Goal: Check status: Check status

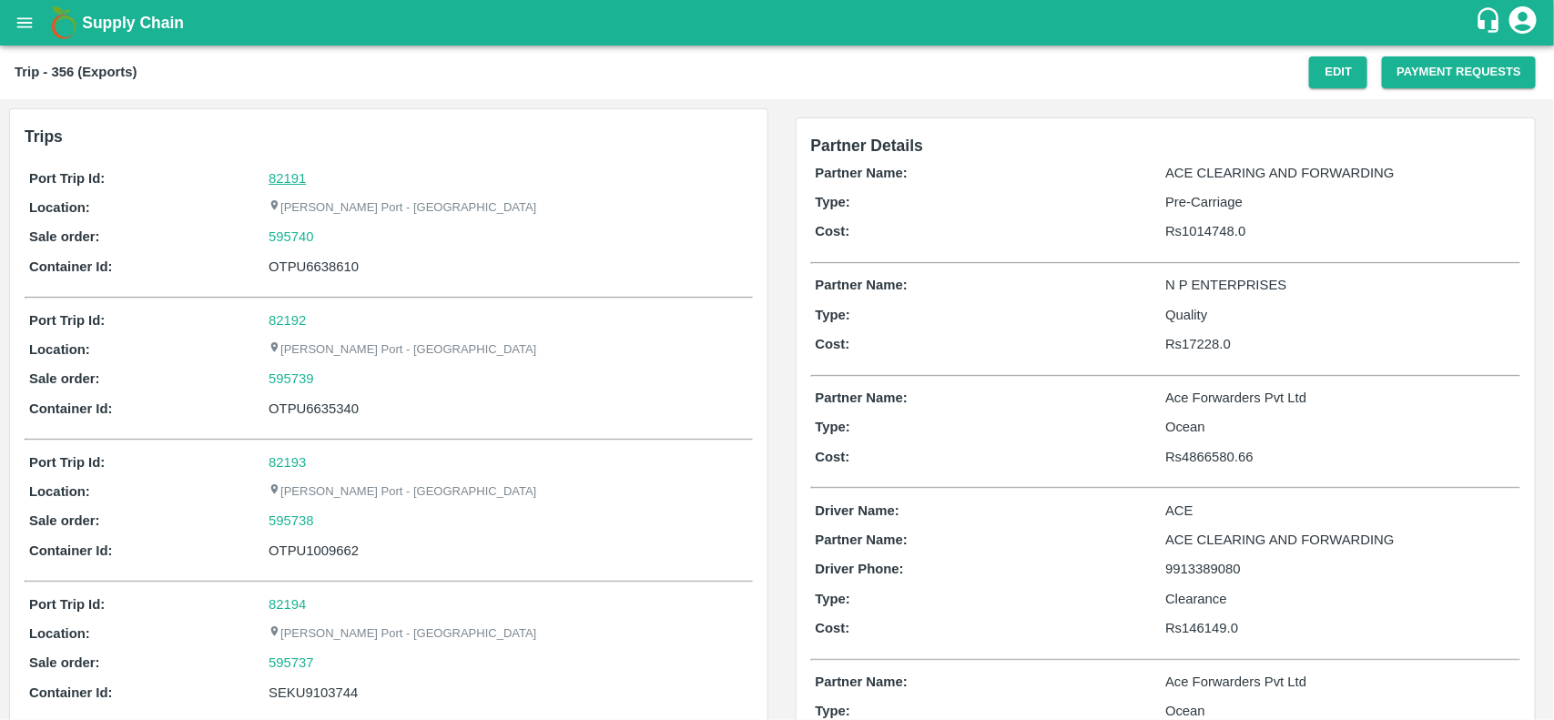
click at [285, 178] on link "82191" at bounding box center [287, 178] width 37 height 15
click at [329, 239] on div "595740" at bounding box center [508, 237] width 479 height 20
copy link "595740"
click at [329, 239] on div "595740" at bounding box center [508, 237] width 479 height 20
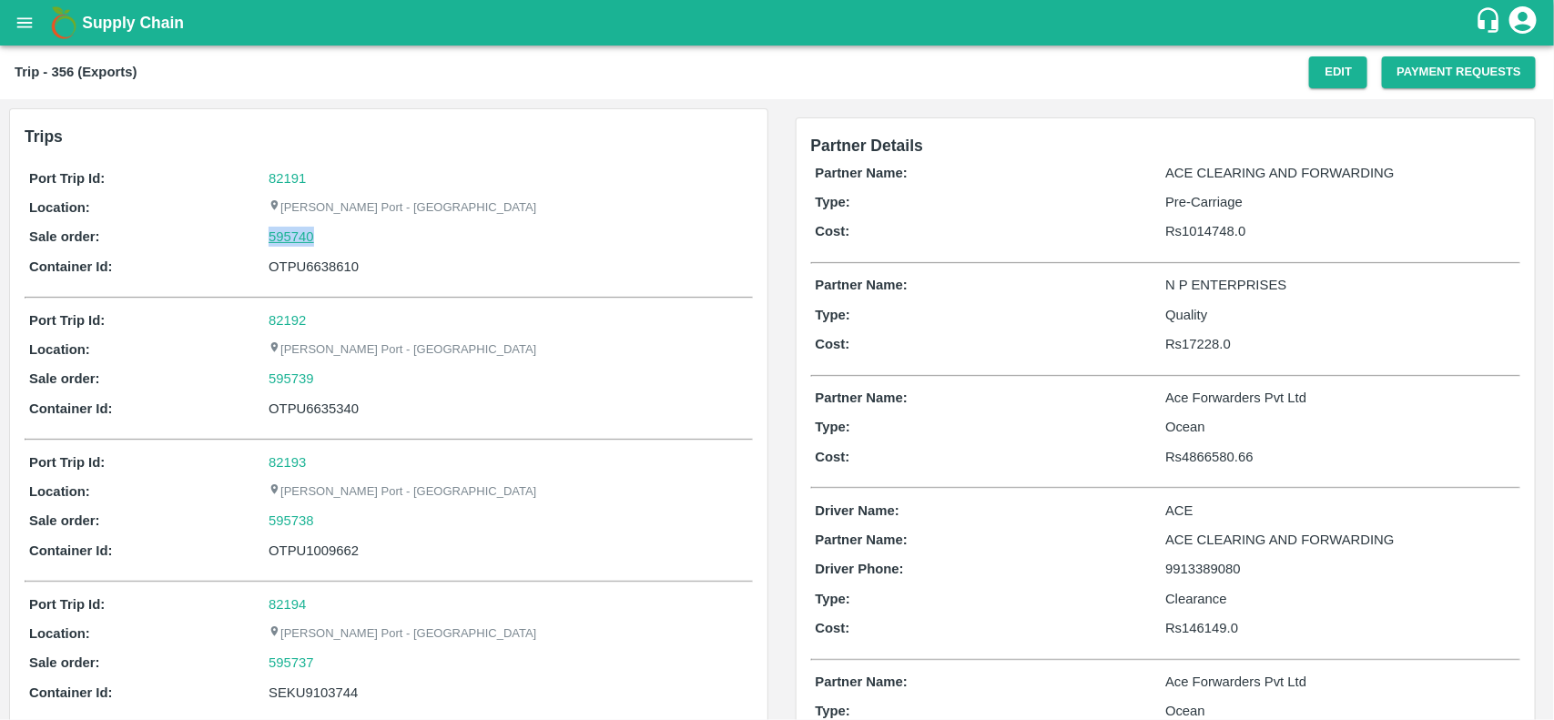
click at [291, 233] on link "595740" at bounding box center [292, 237] width 46 height 20
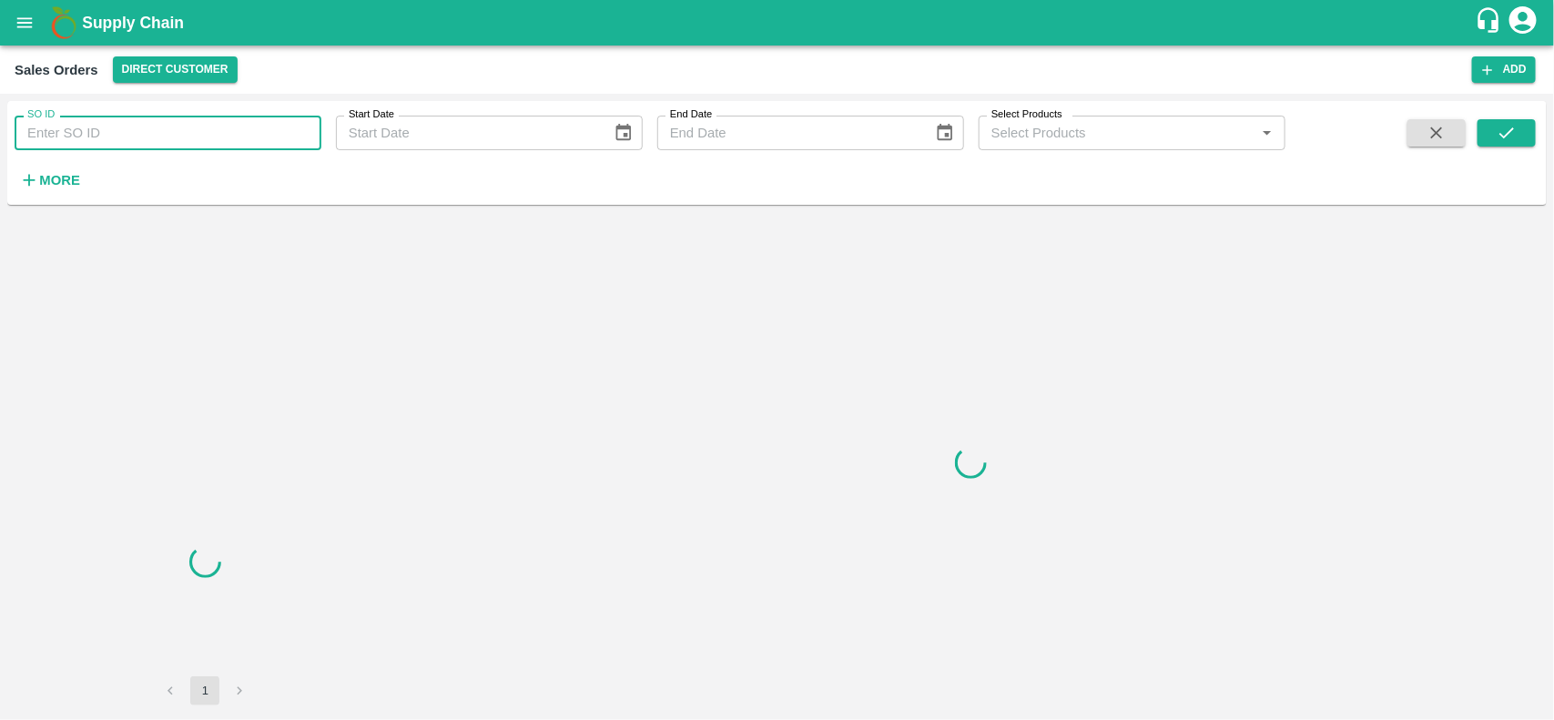
click at [156, 139] on input "SO ID" at bounding box center [168, 133] width 307 height 35
paste input "595740"
click at [156, 139] on input "SO ID" at bounding box center [168, 133] width 307 height 35
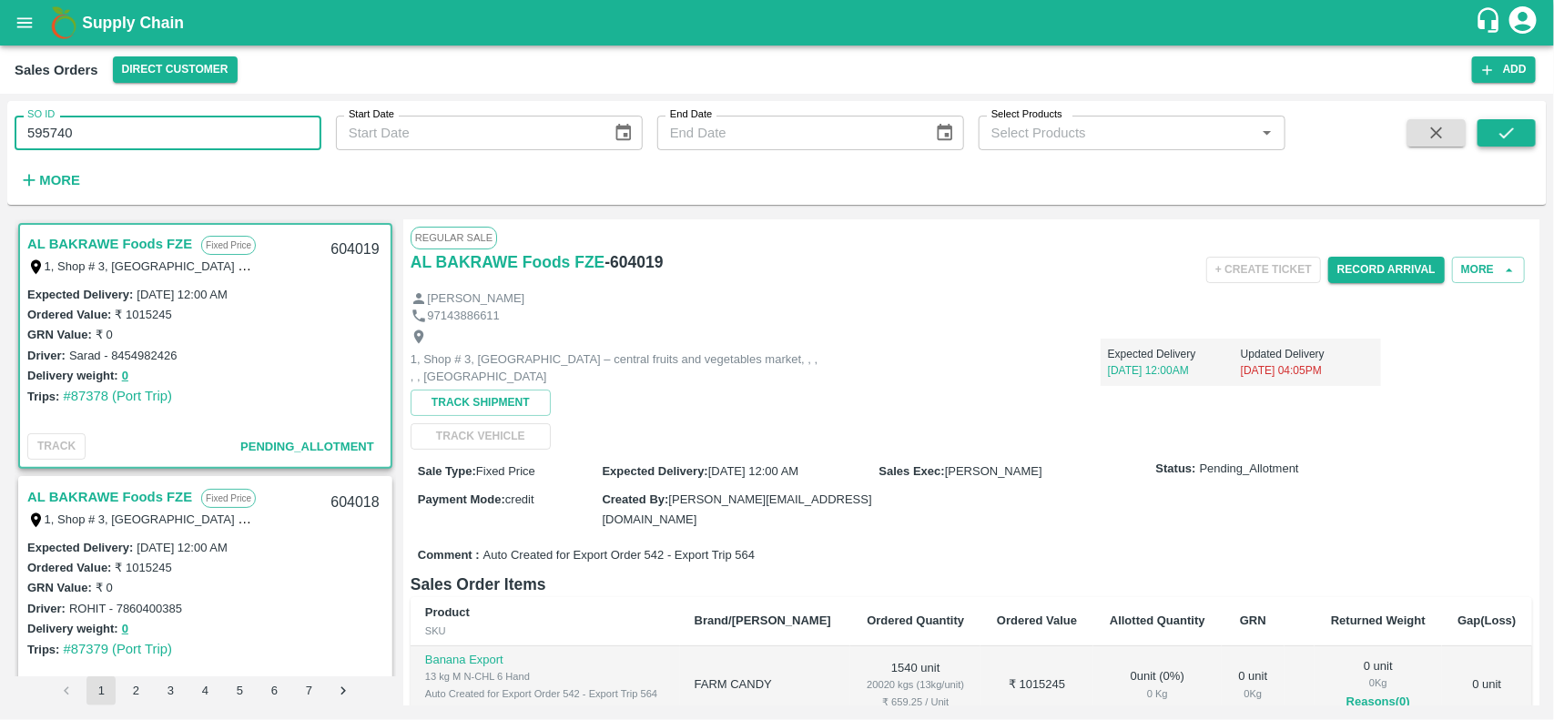
type input "595740"
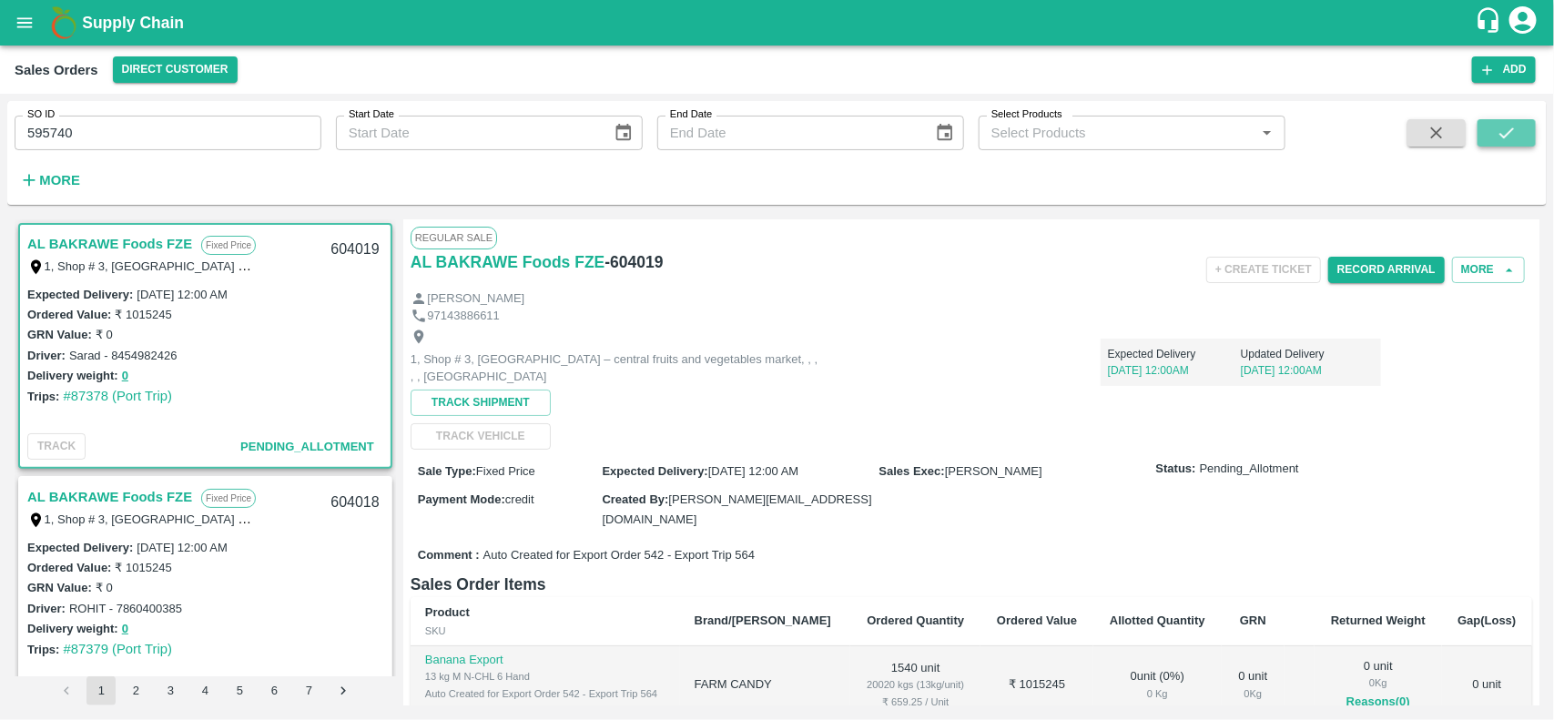
click at [1499, 135] on icon "submit" at bounding box center [1507, 133] width 20 height 20
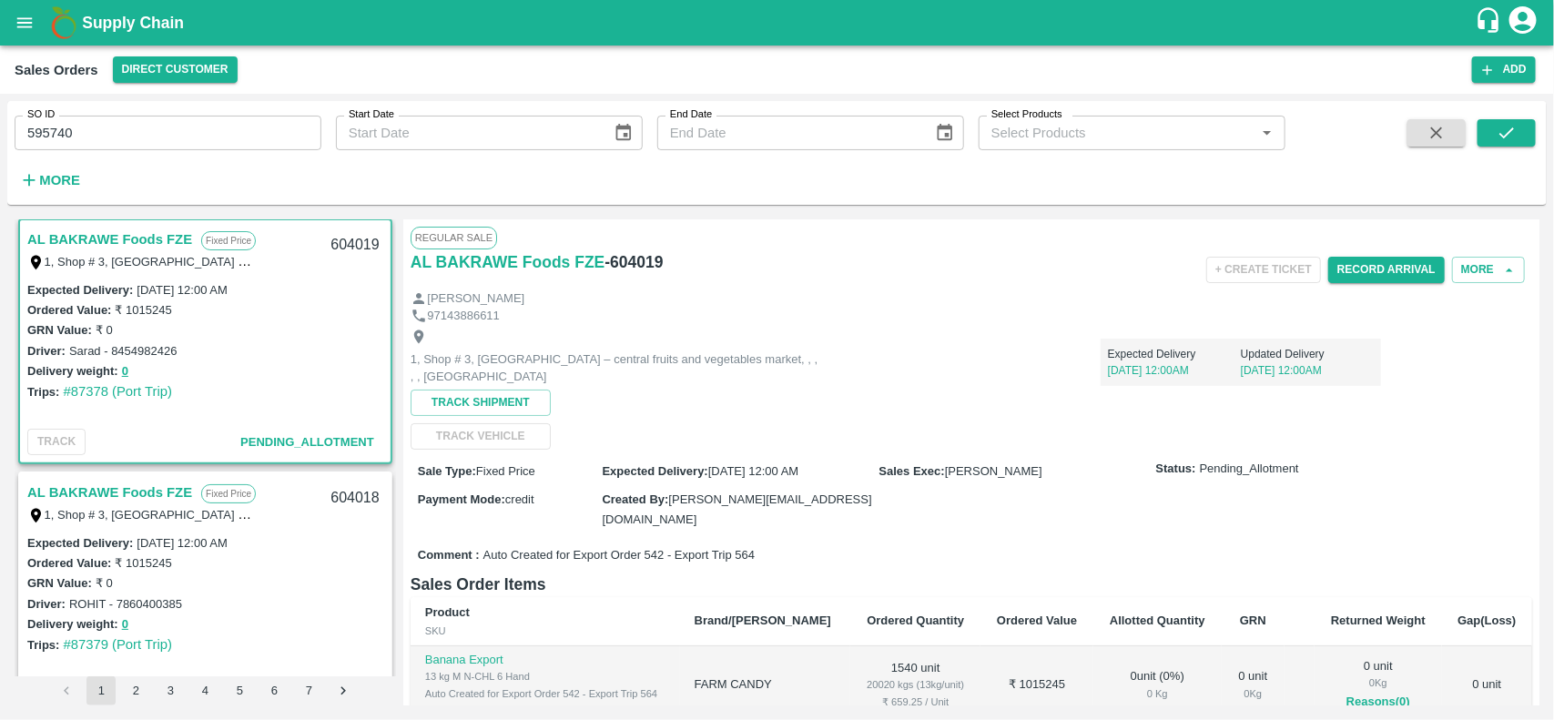
click at [135, 142] on input "595740" at bounding box center [168, 133] width 307 height 35
paste input "text"
type input "595740"
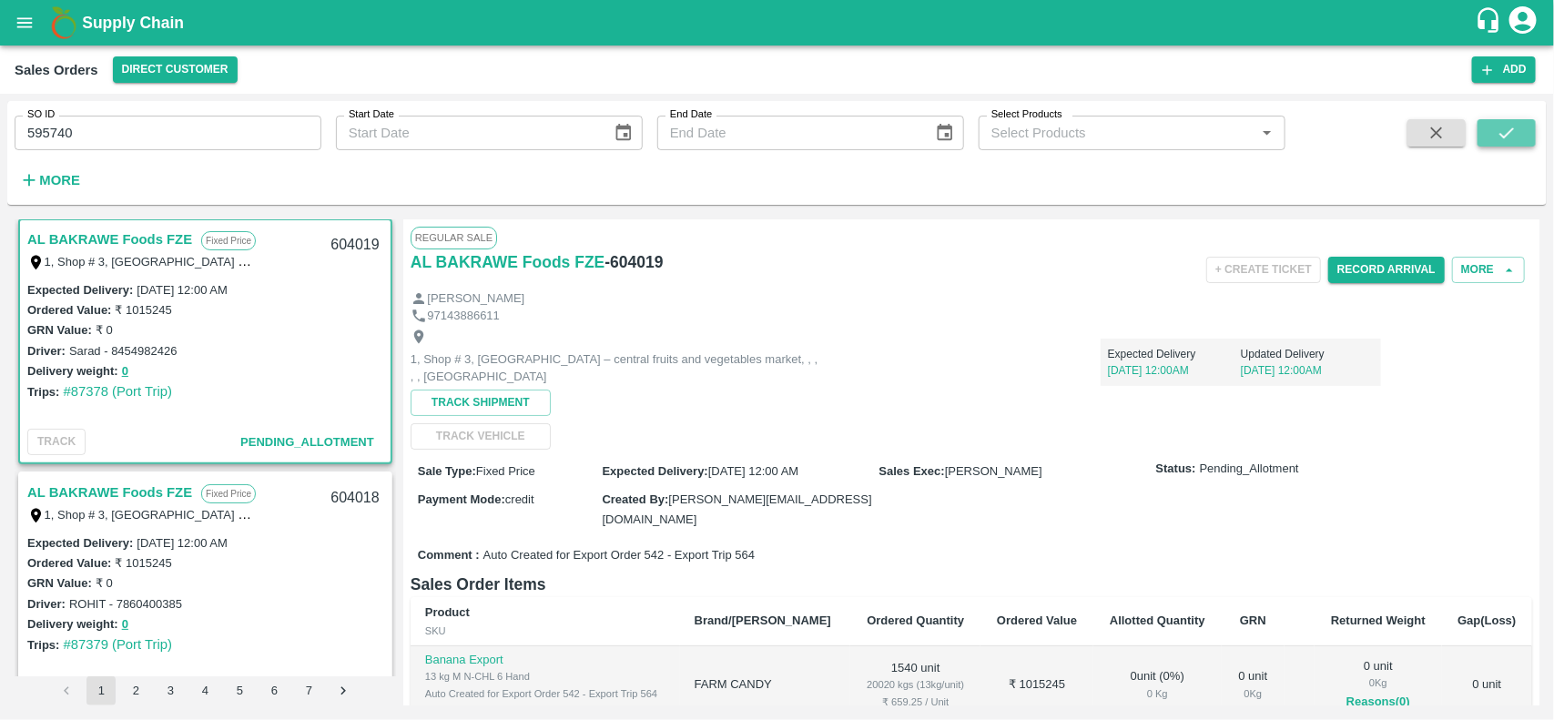
click at [1495, 139] on button "submit" at bounding box center [1507, 132] width 58 height 27
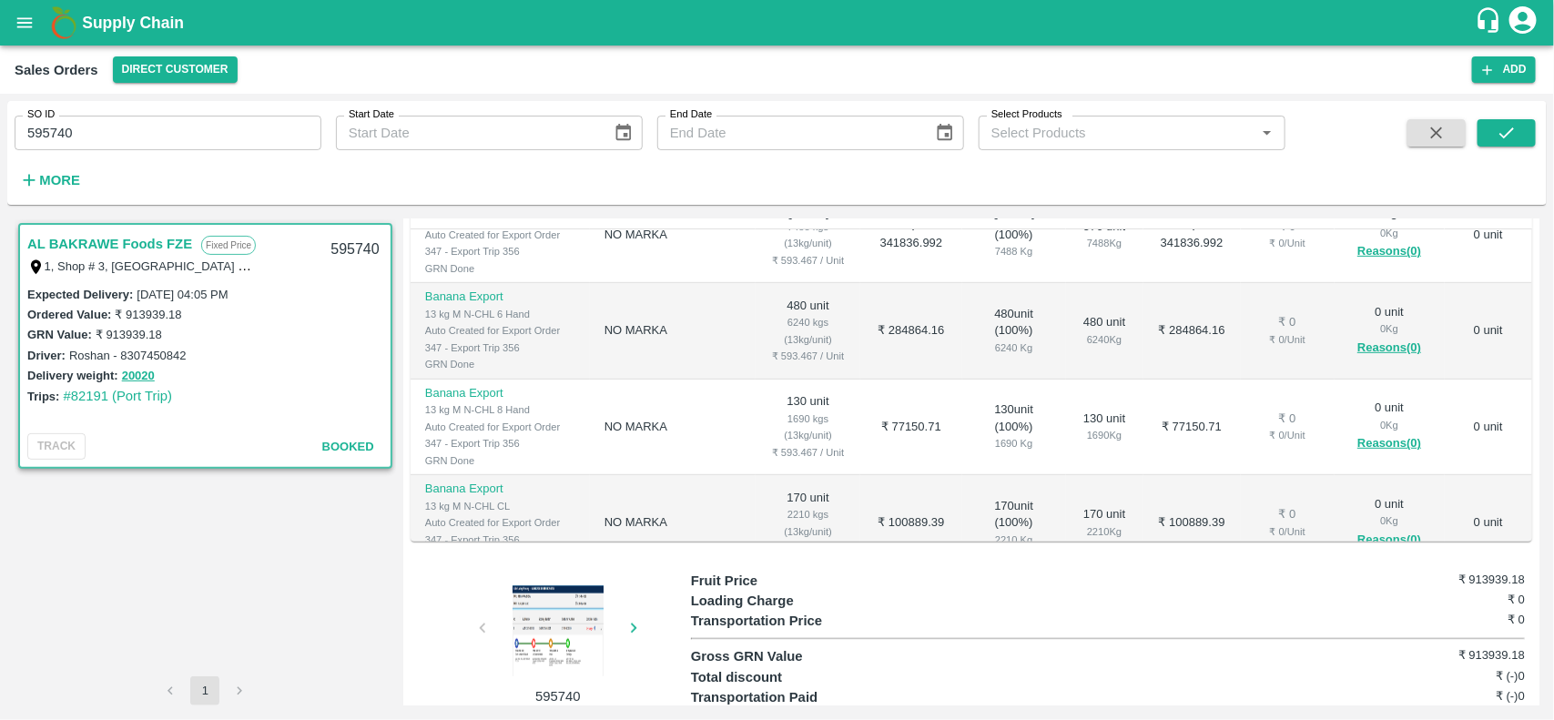
scroll to position [141, 0]
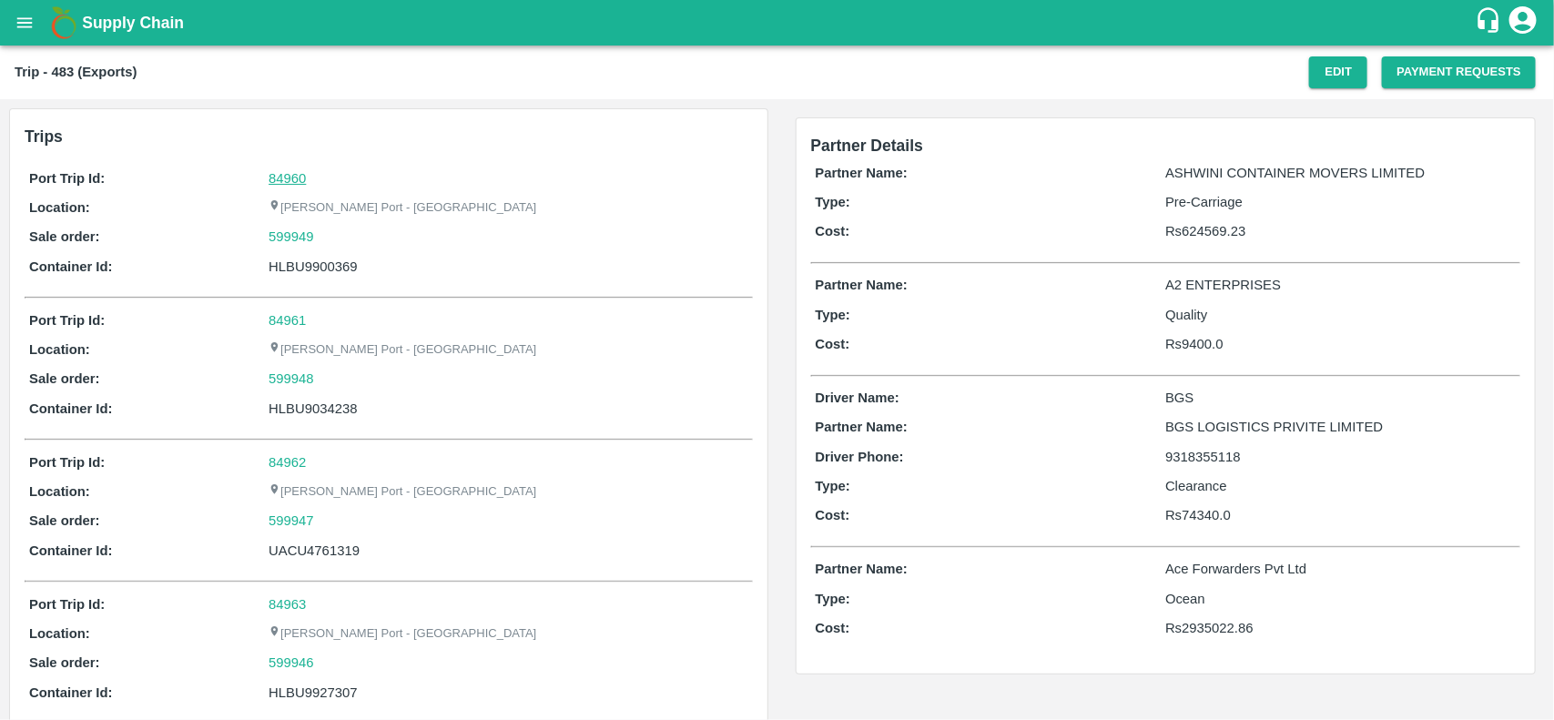
click at [292, 182] on link "84960" at bounding box center [287, 178] width 37 height 15
click at [339, 233] on div "599949" at bounding box center [508, 237] width 479 height 20
copy link "599949"
click at [339, 233] on div "599949" at bounding box center [508, 237] width 479 height 20
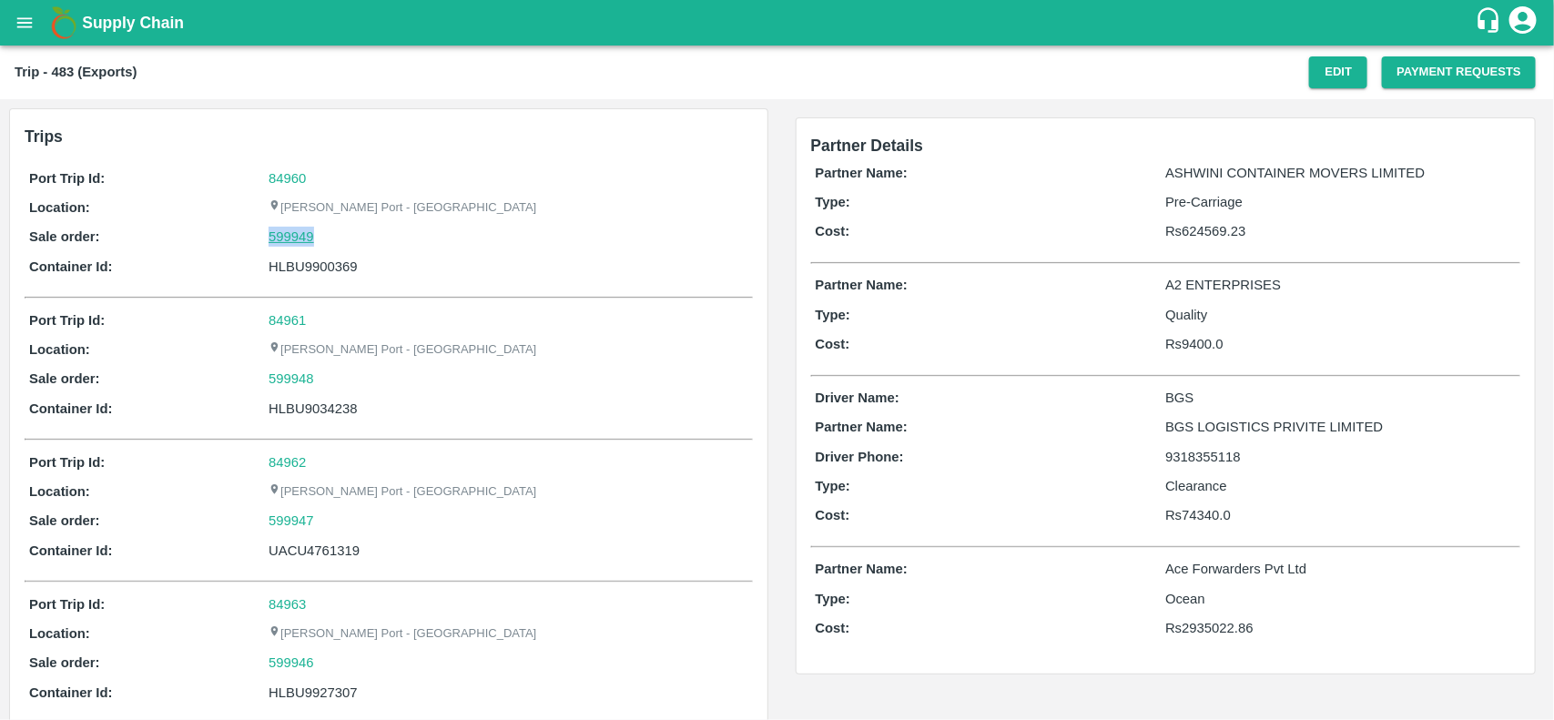
click at [299, 233] on link "599949" at bounding box center [292, 237] width 46 height 20
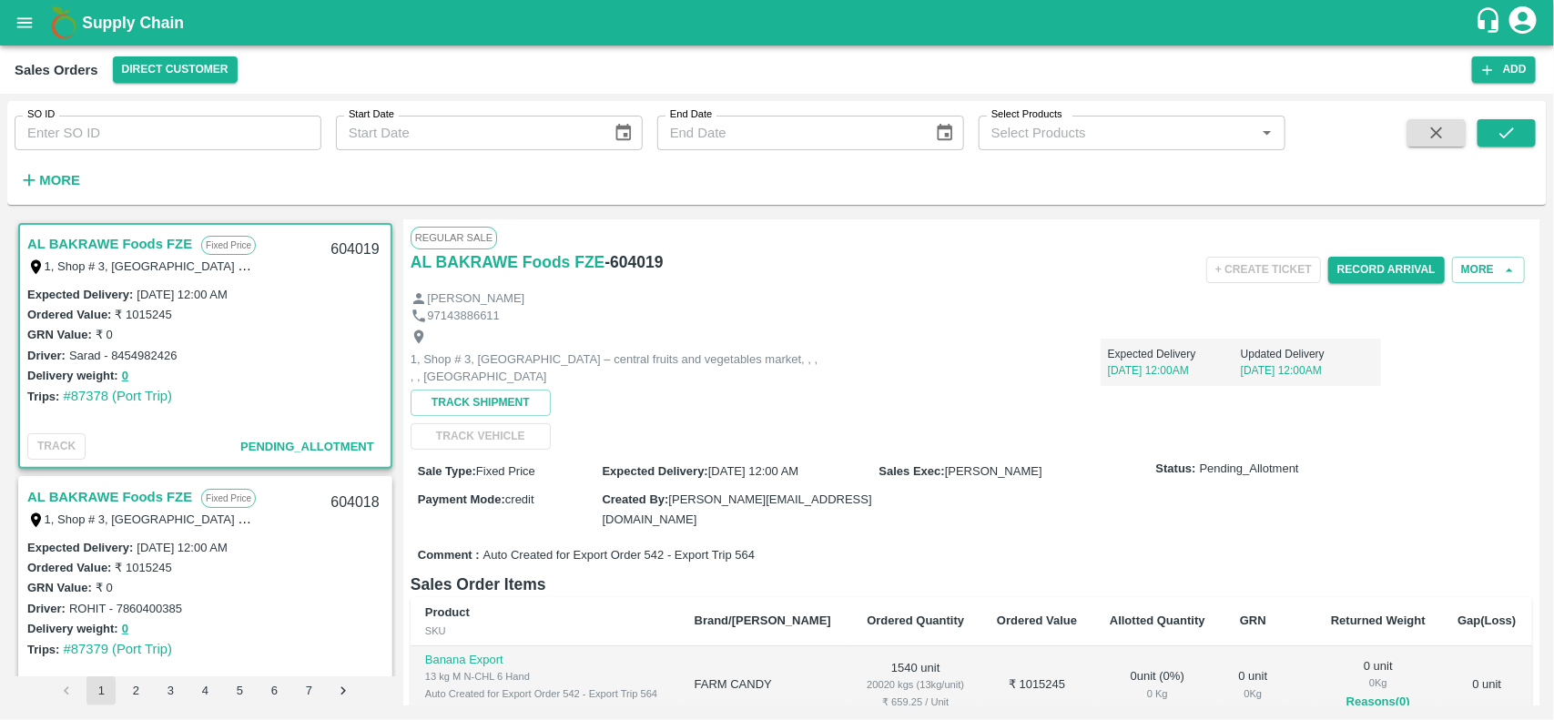
click at [208, 137] on input "SO ID" at bounding box center [168, 133] width 307 height 35
paste input "599949"
click at [208, 137] on input "SO ID" at bounding box center [168, 133] width 307 height 35
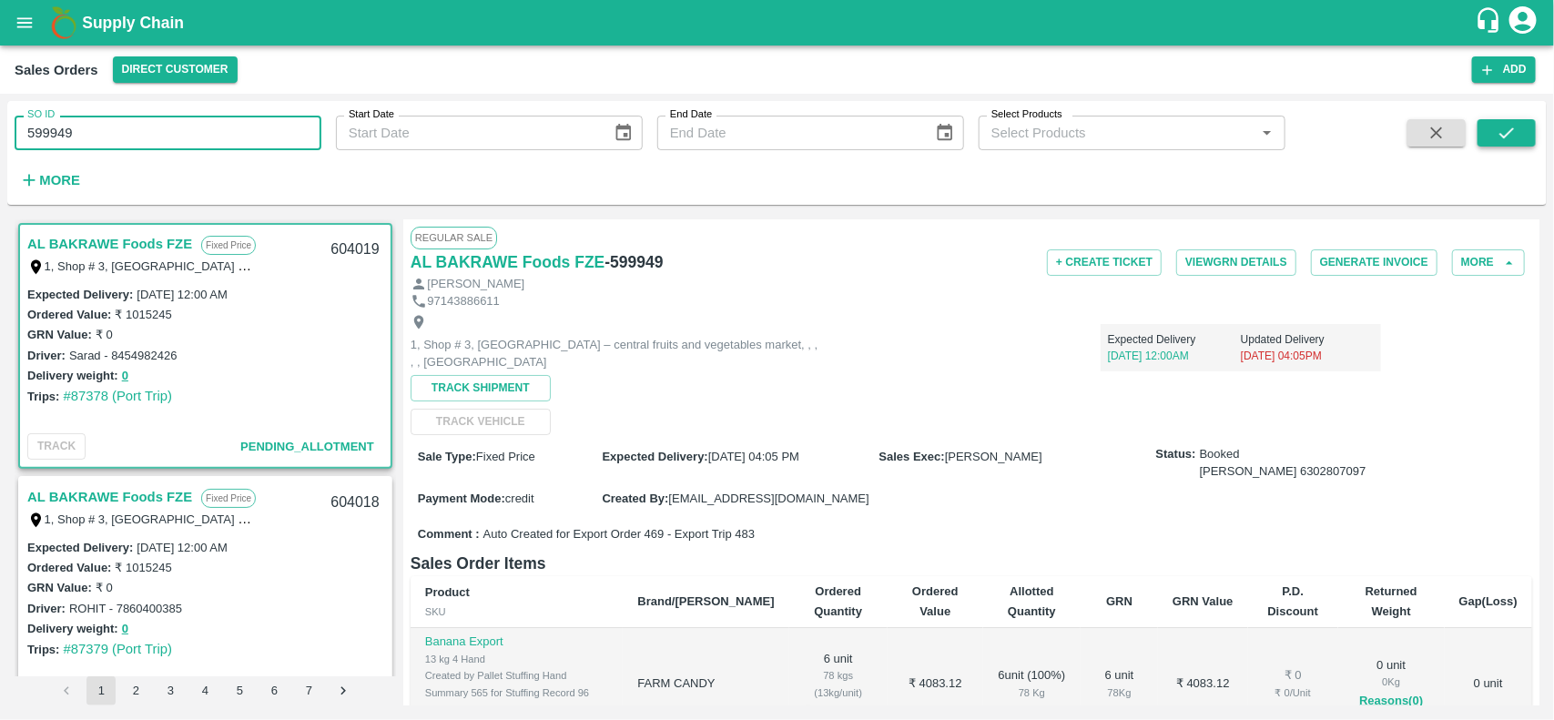
type input "599949"
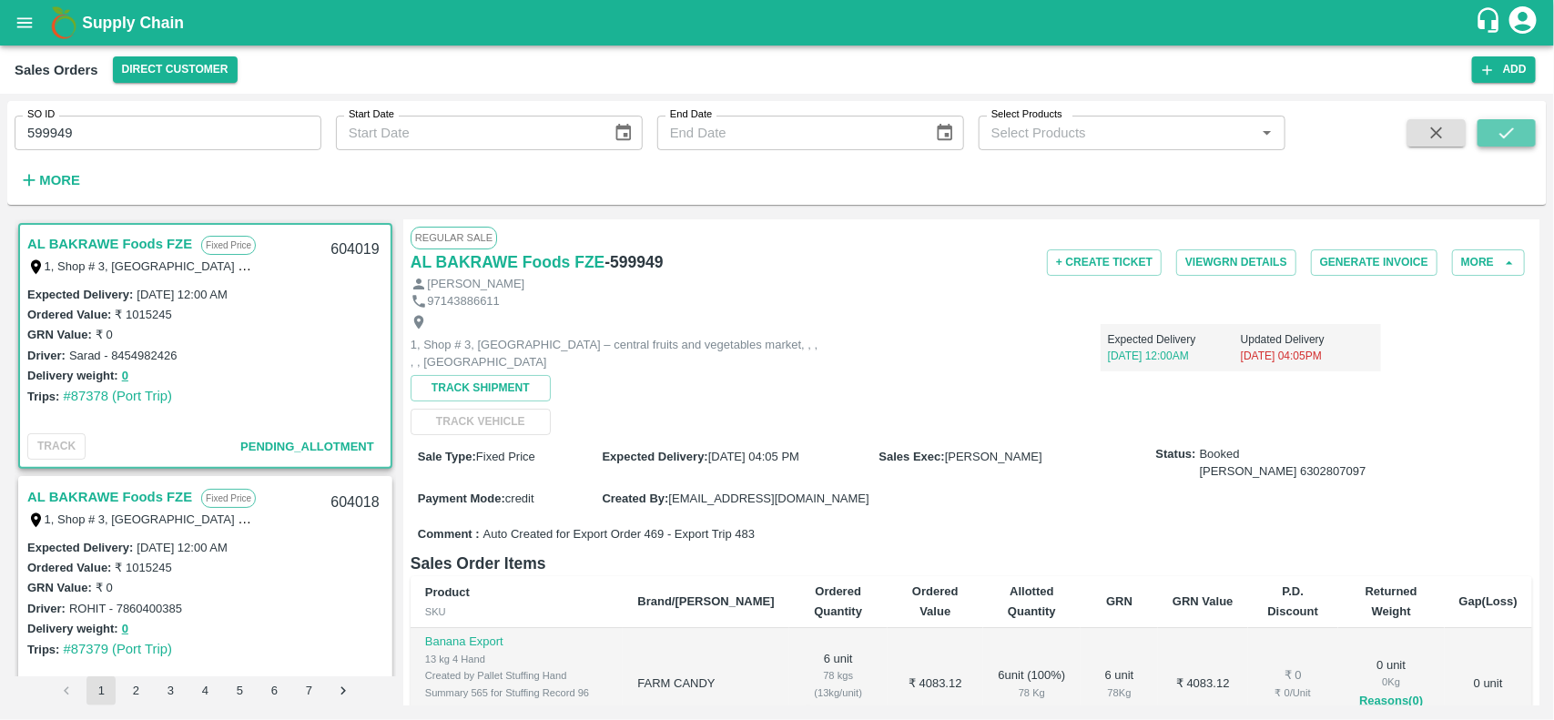
click at [1502, 120] on button "submit" at bounding box center [1507, 132] width 58 height 27
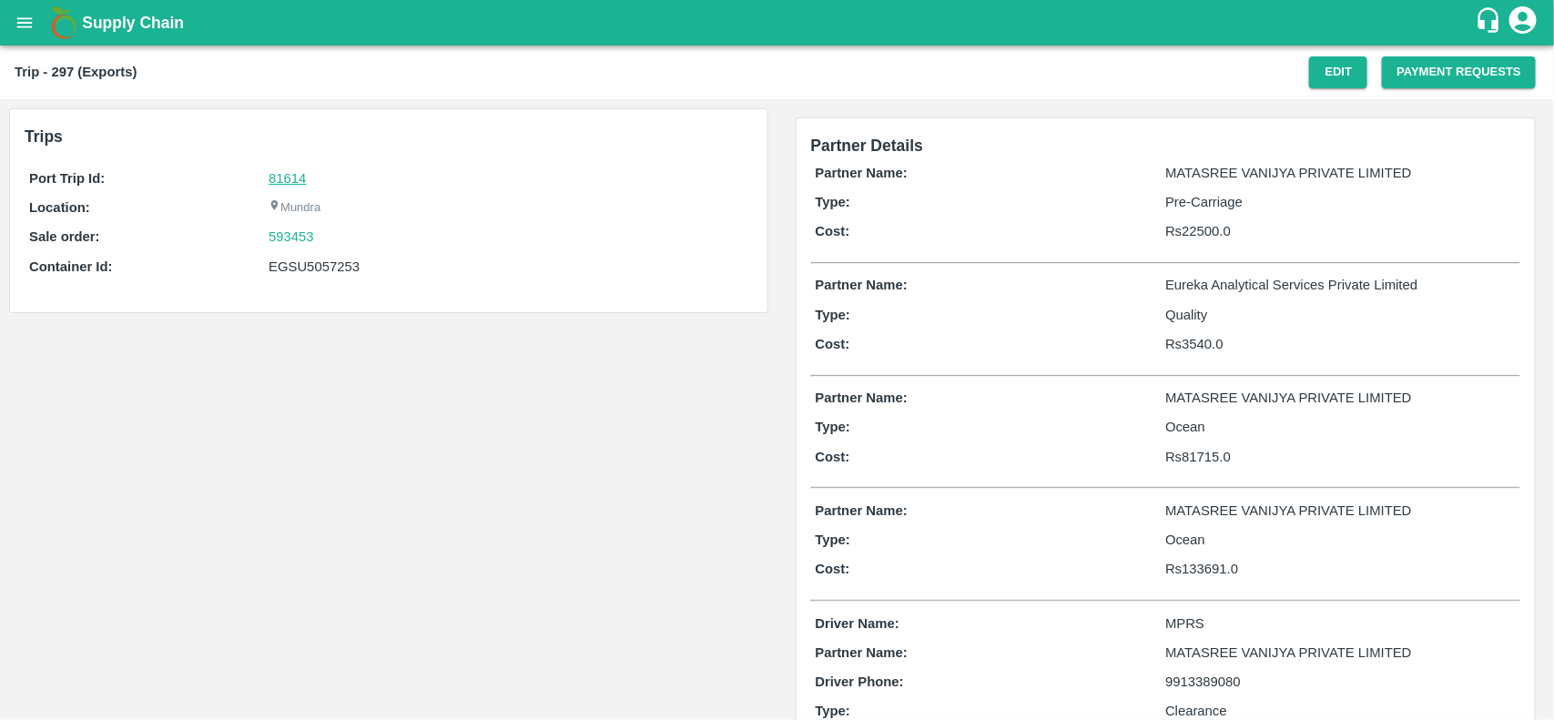
click at [270, 175] on link "81614" at bounding box center [287, 178] width 37 height 15
click at [317, 235] on div "593453" at bounding box center [508, 237] width 479 height 20
copy link "593453"
click at [317, 235] on div "593453" at bounding box center [508, 237] width 479 height 20
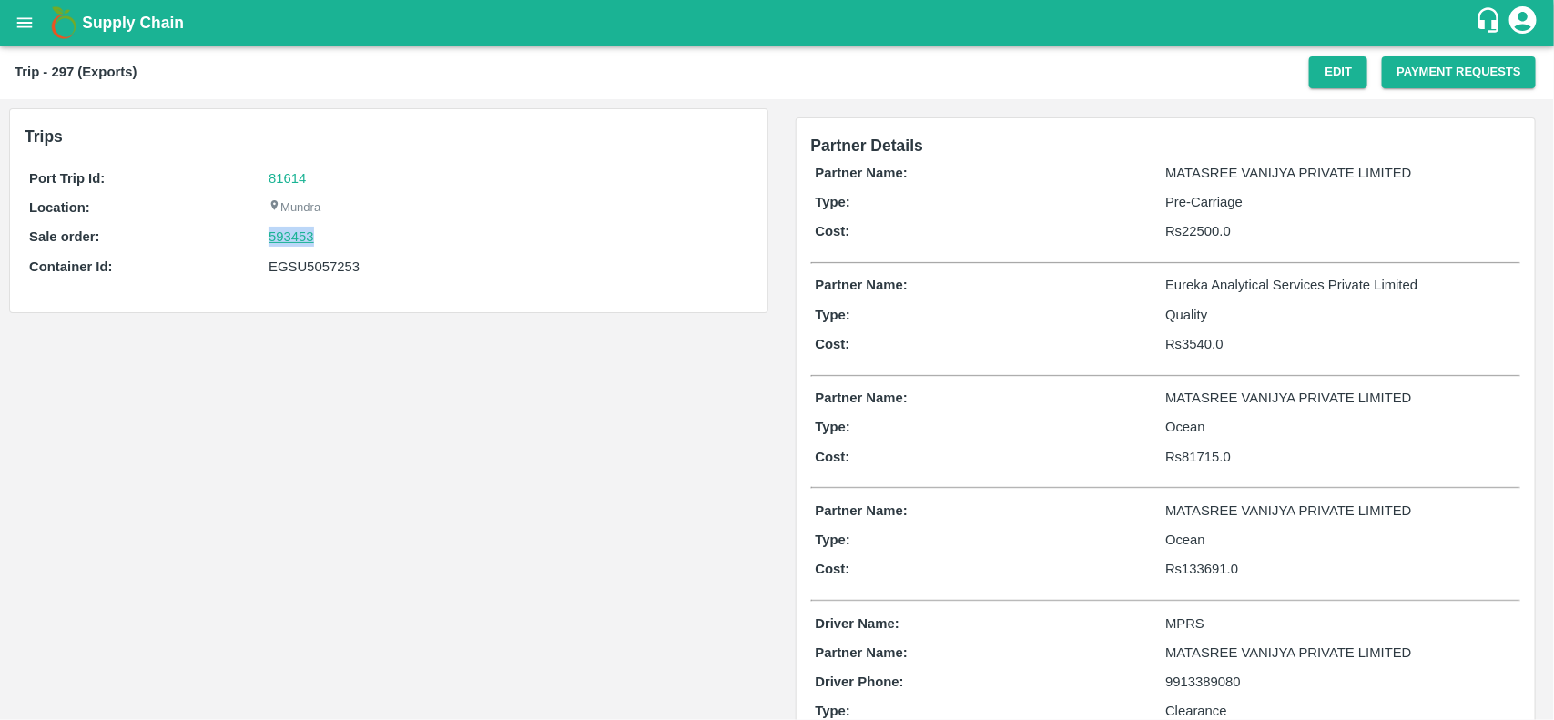
click at [292, 239] on link "593453" at bounding box center [292, 237] width 46 height 20
click at [288, 269] on div "EGSU5057253" at bounding box center [508, 267] width 479 height 20
copy div "EGSU5057253"
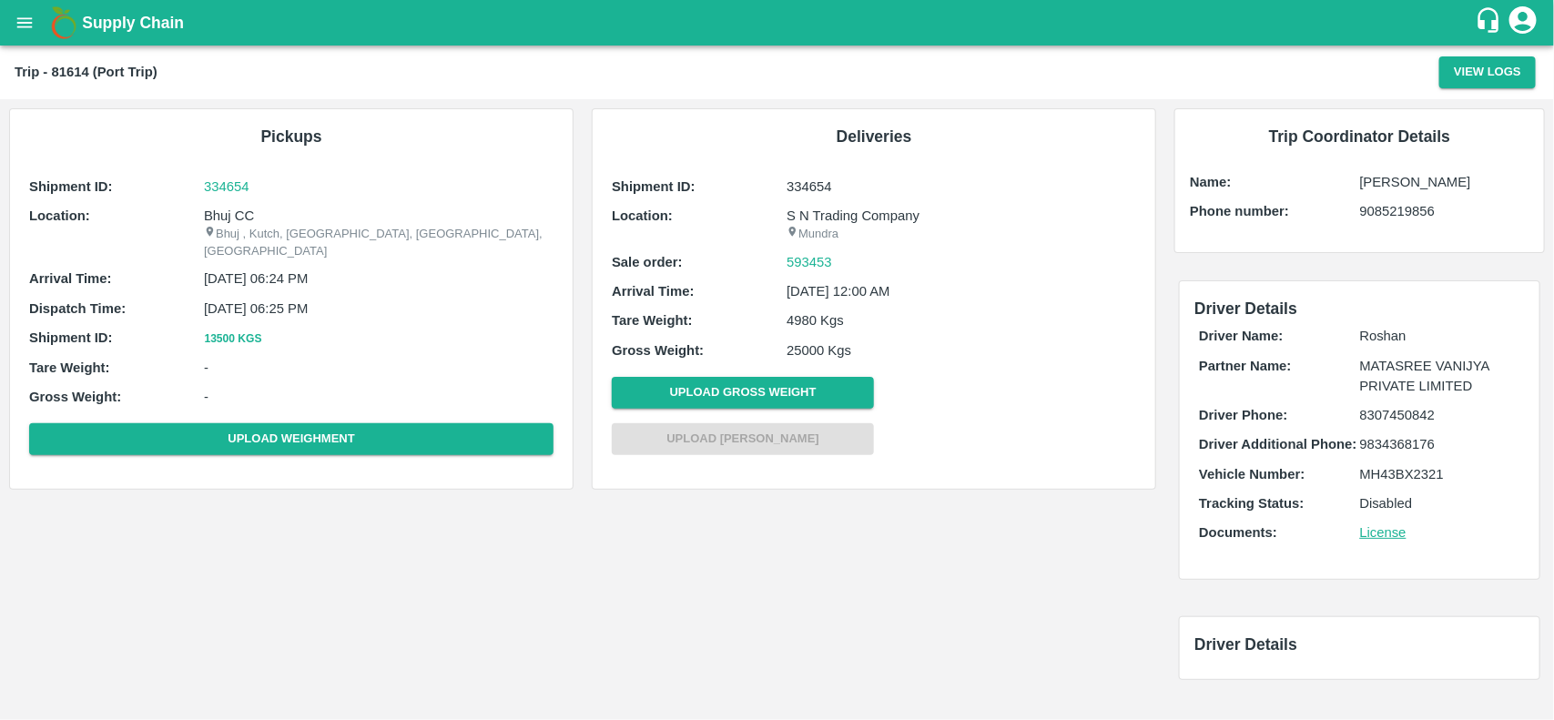
click at [221, 214] on p "Bhuj CC" at bounding box center [379, 216] width 350 height 20
copy p "Bhuj CC"
click at [221, 214] on p "Bhuj CC" at bounding box center [379, 216] width 350 height 20
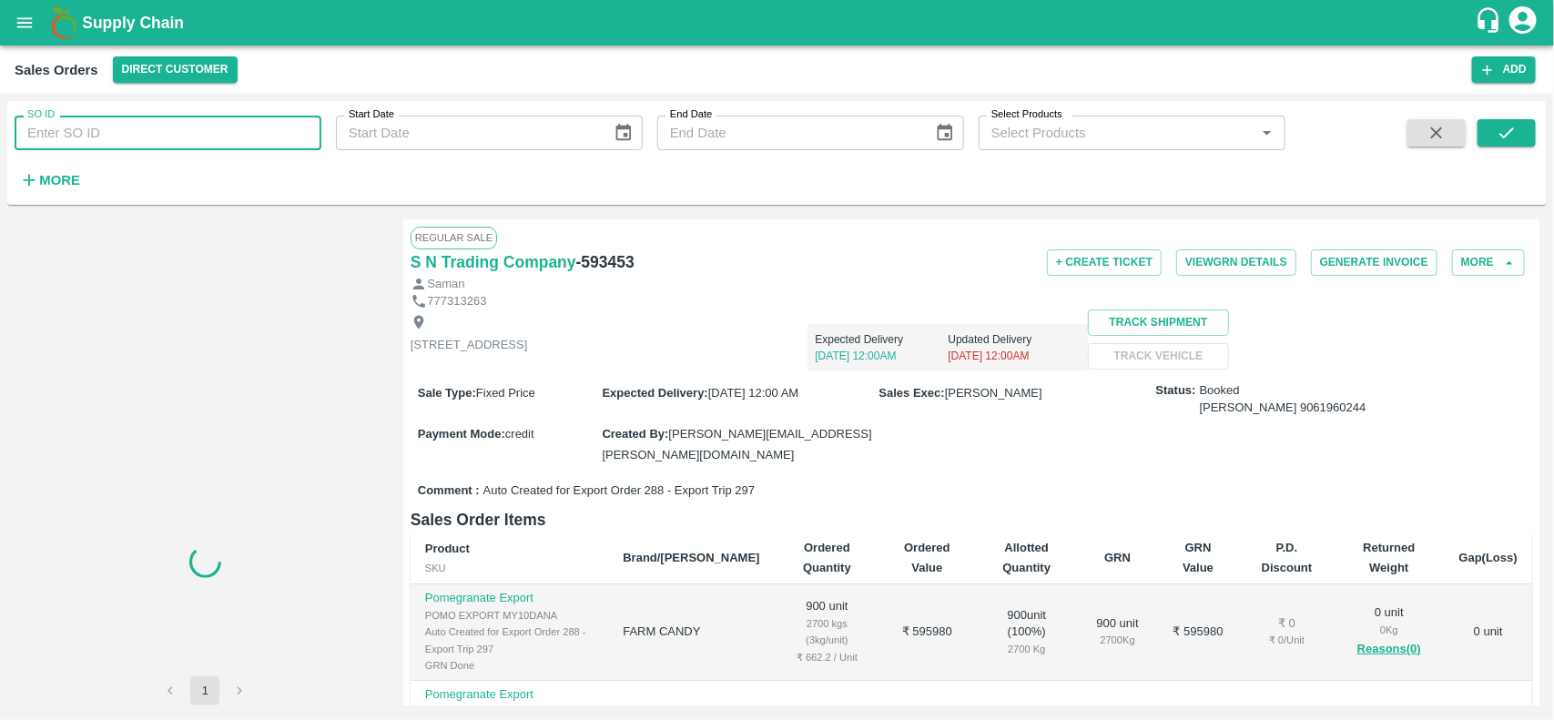
click at [159, 135] on input "SO ID" at bounding box center [168, 133] width 307 height 35
paste input "593453"
paste input "text"
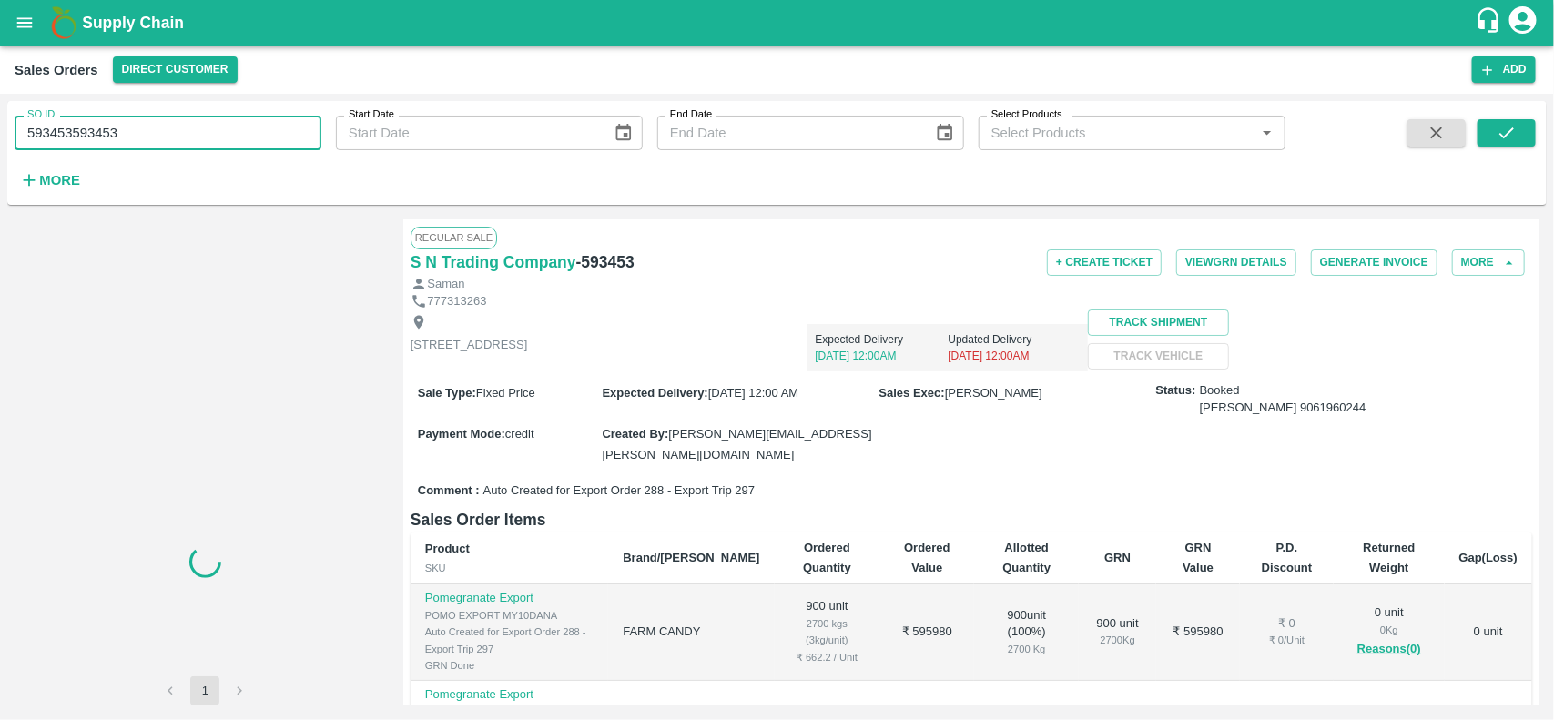
click at [159, 135] on input "593453593453" at bounding box center [168, 133] width 307 height 35
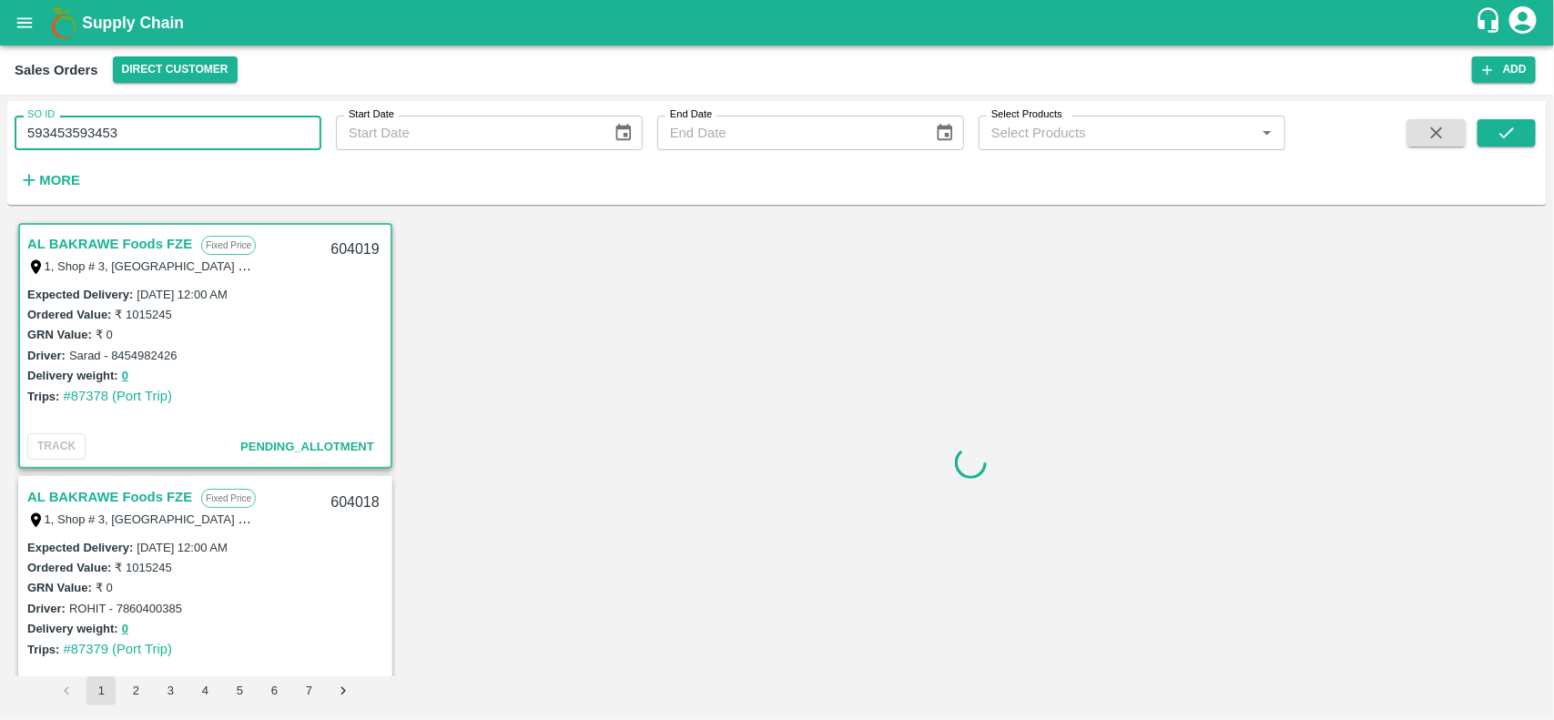
type input "593453593453"
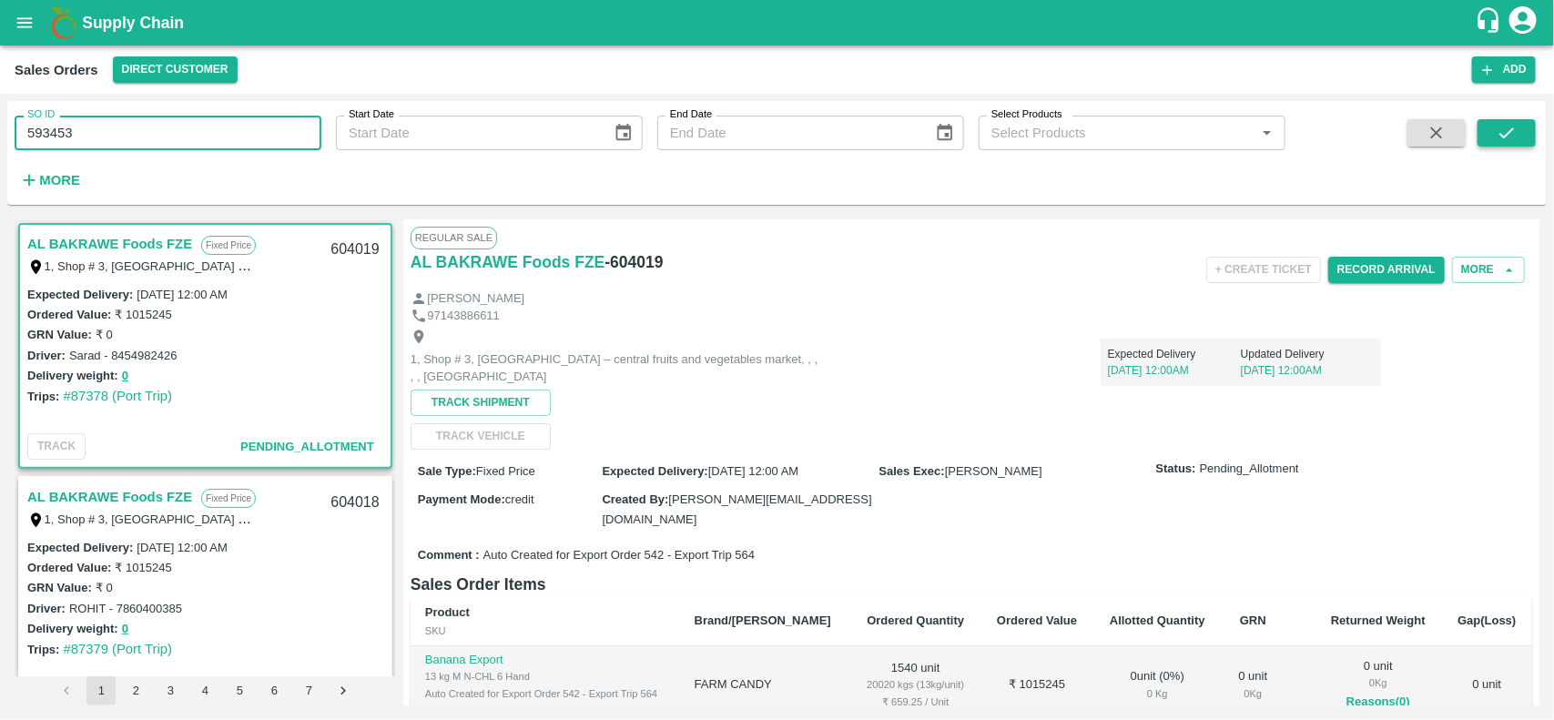
type input "593453"
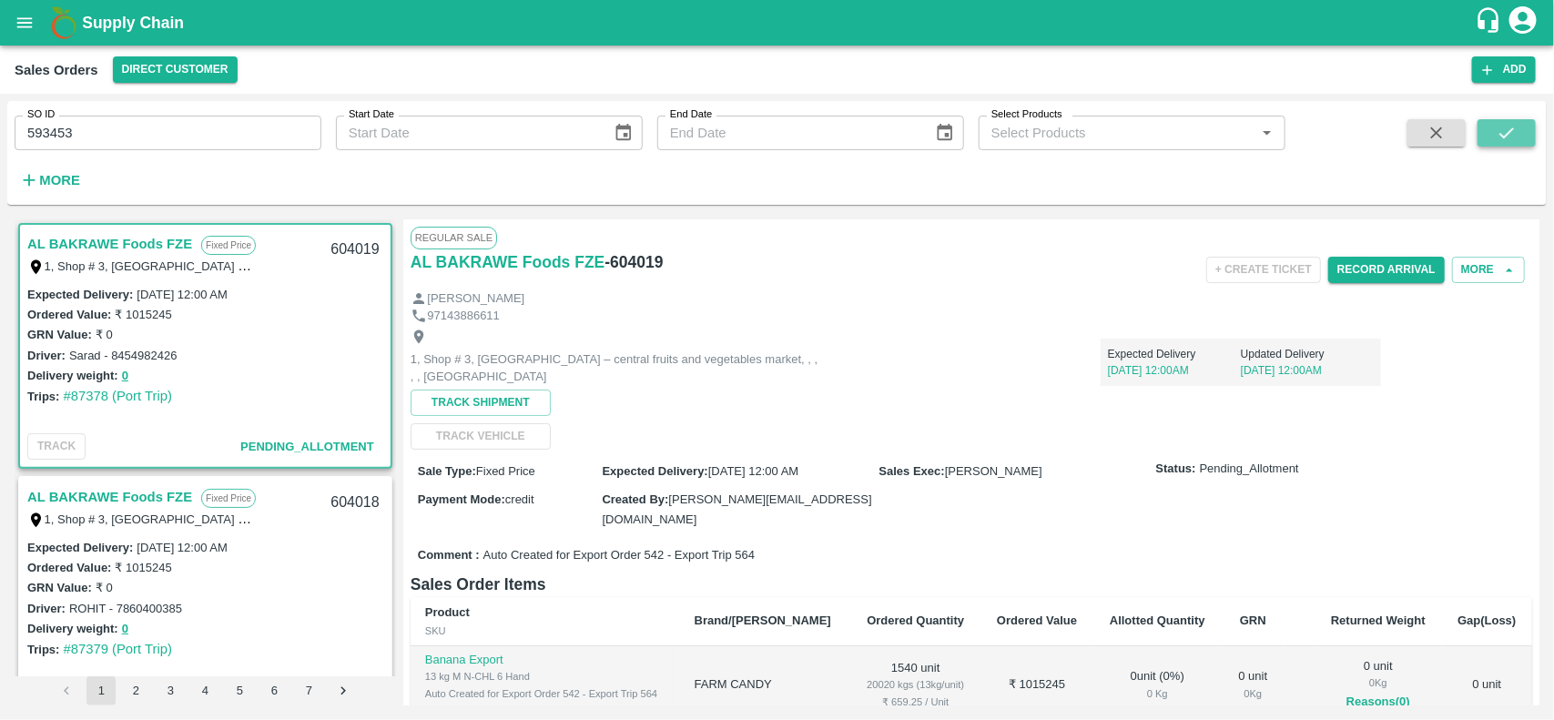
click at [1525, 129] on button "submit" at bounding box center [1507, 132] width 58 height 27
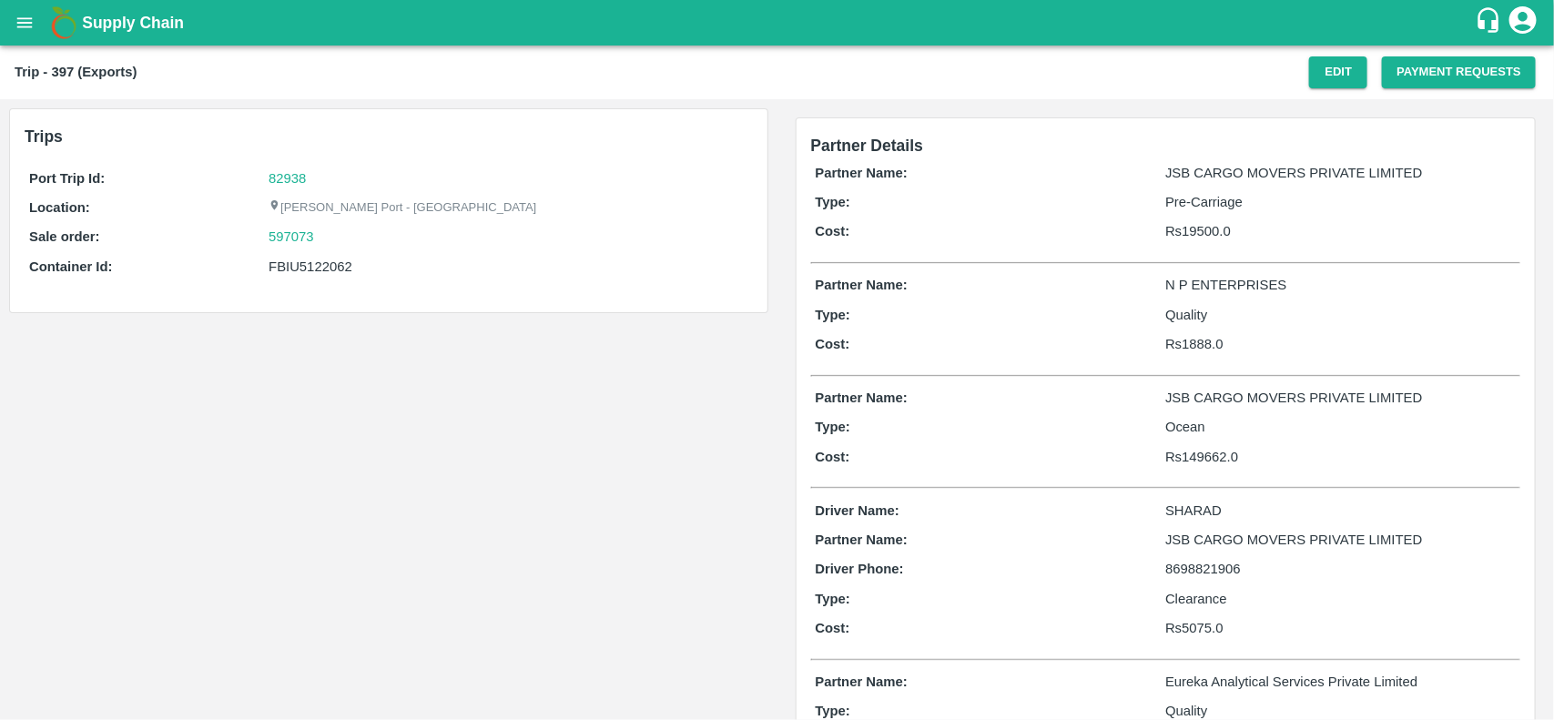
click at [310, 265] on div "FBIU5122062" at bounding box center [508, 267] width 479 height 20
copy div "FBIU5122062"
click at [310, 265] on div "FBIU5122062" at bounding box center [508, 267] width 479 height 20
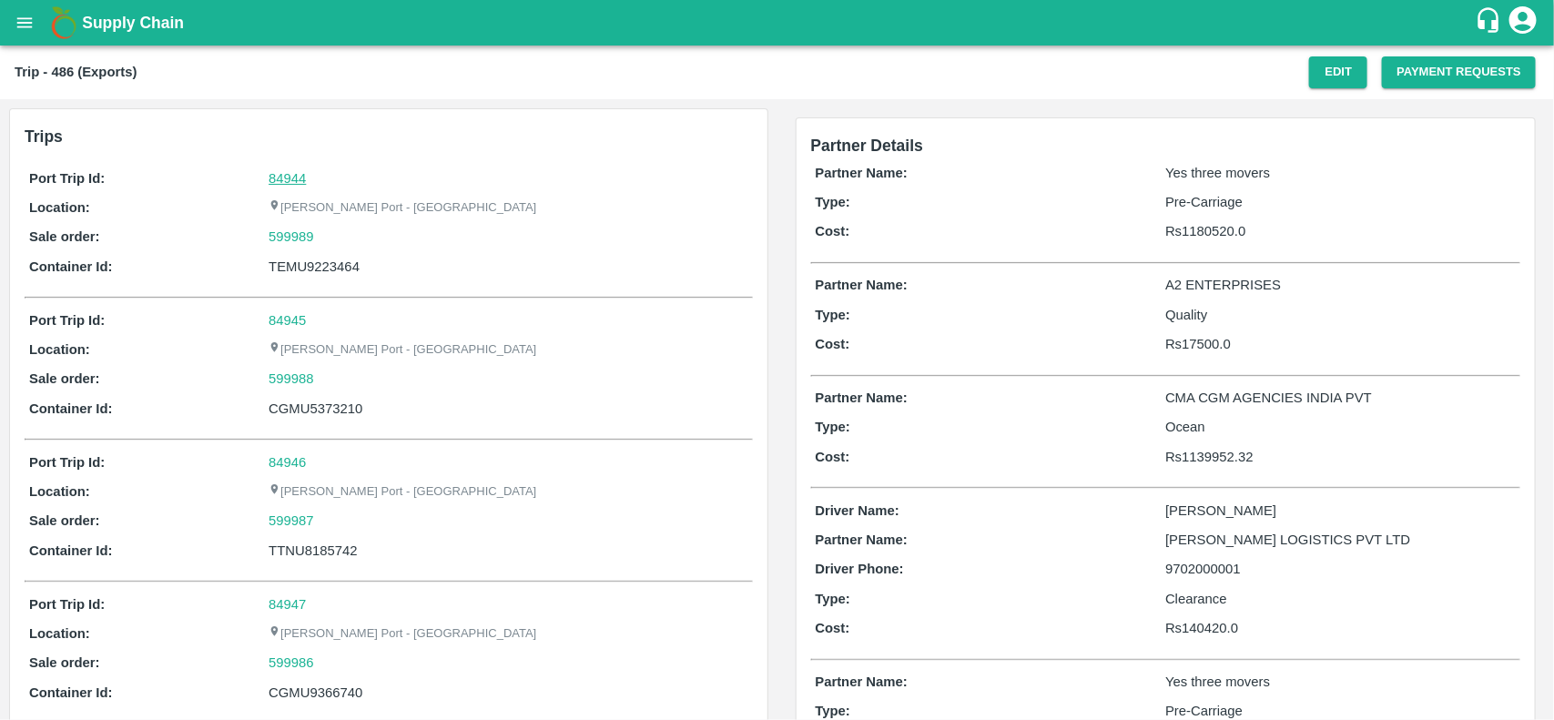
click at [291, 184] on link "84944" at bounding box center [287, 178] width 37 height 15
click at [321, 237] on div "599989" at bounding box center [508, 237] width 479 height 20
copy link "599989"
click at [321, 237] on div "599989" at bounding box center [508, 237] width 479 height 20
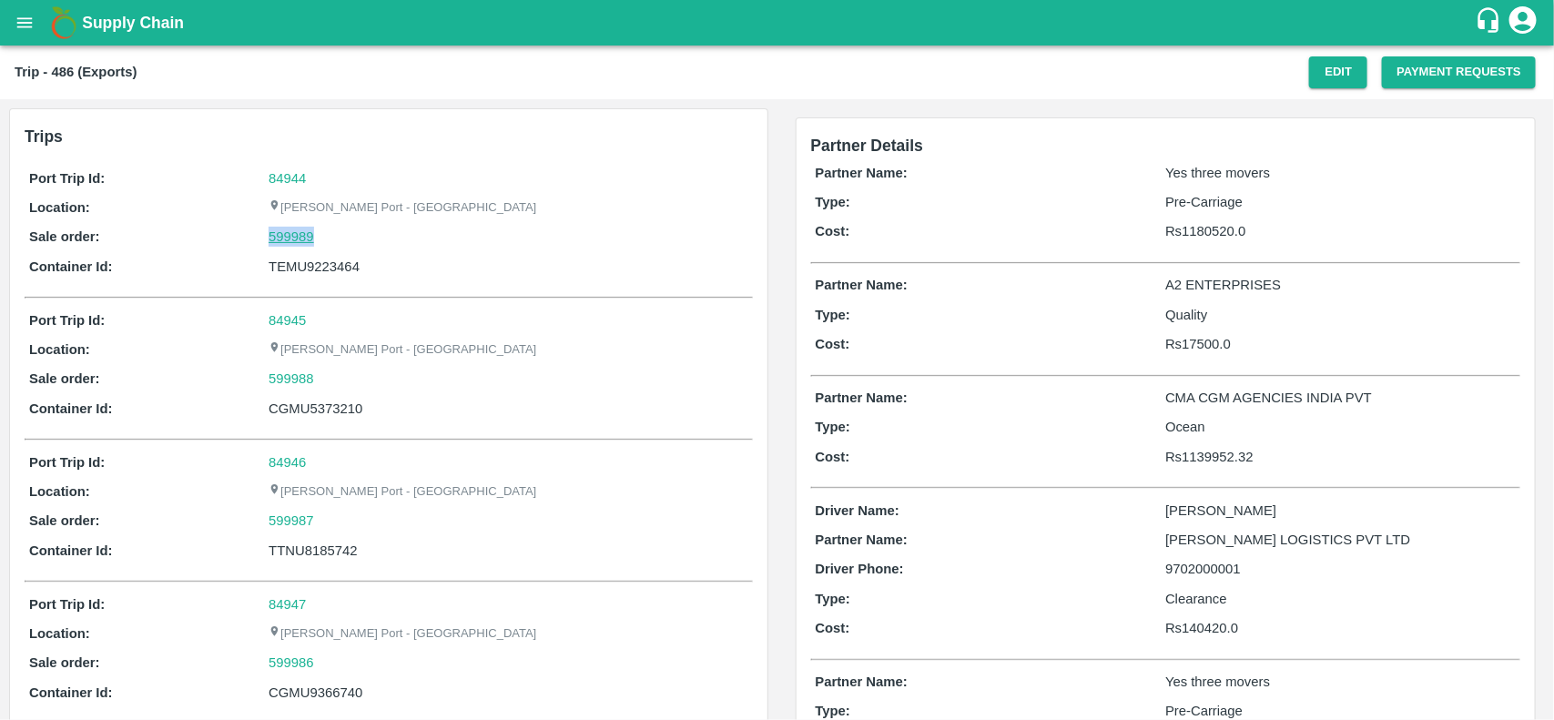
click at [306, 237] on link "599989" at bounding box center [292, 237] width 46 height 20
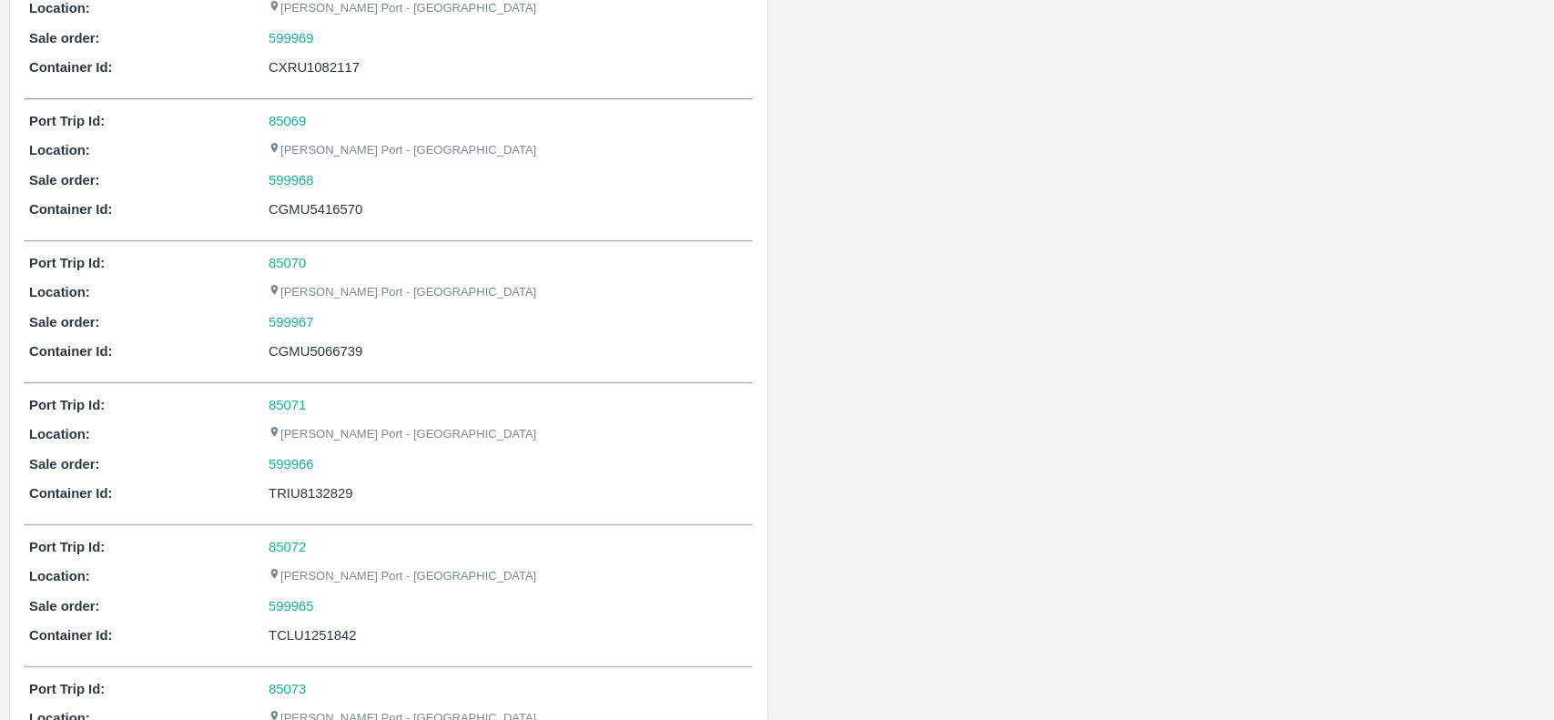
scroll to position [3449, 0]
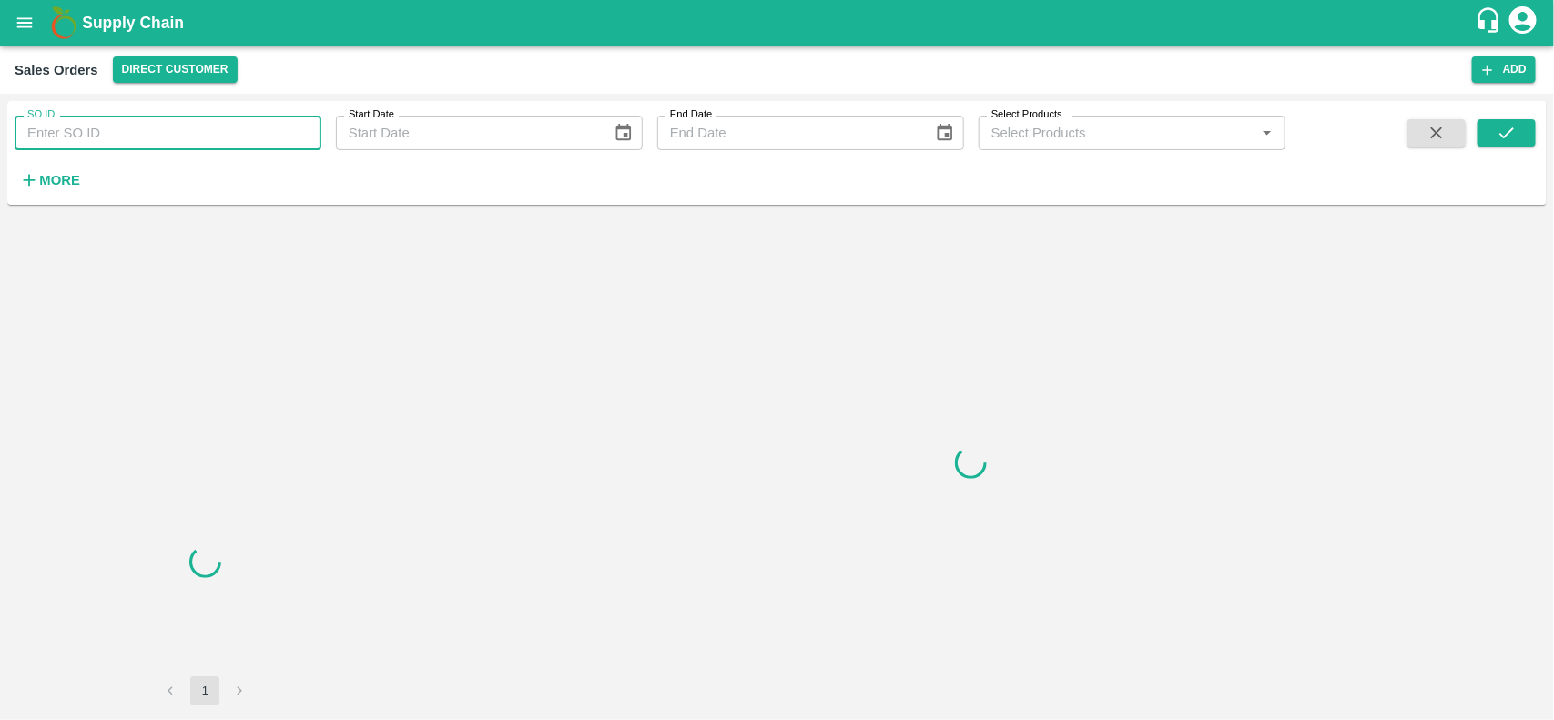
click at [169, 126] on input "SO ID" at bounding box center [168, 133] width 307 height 35
paste input "599989"
click at [169, 126] on input "599989" at bounding box center [168, 133] width 307 height 35
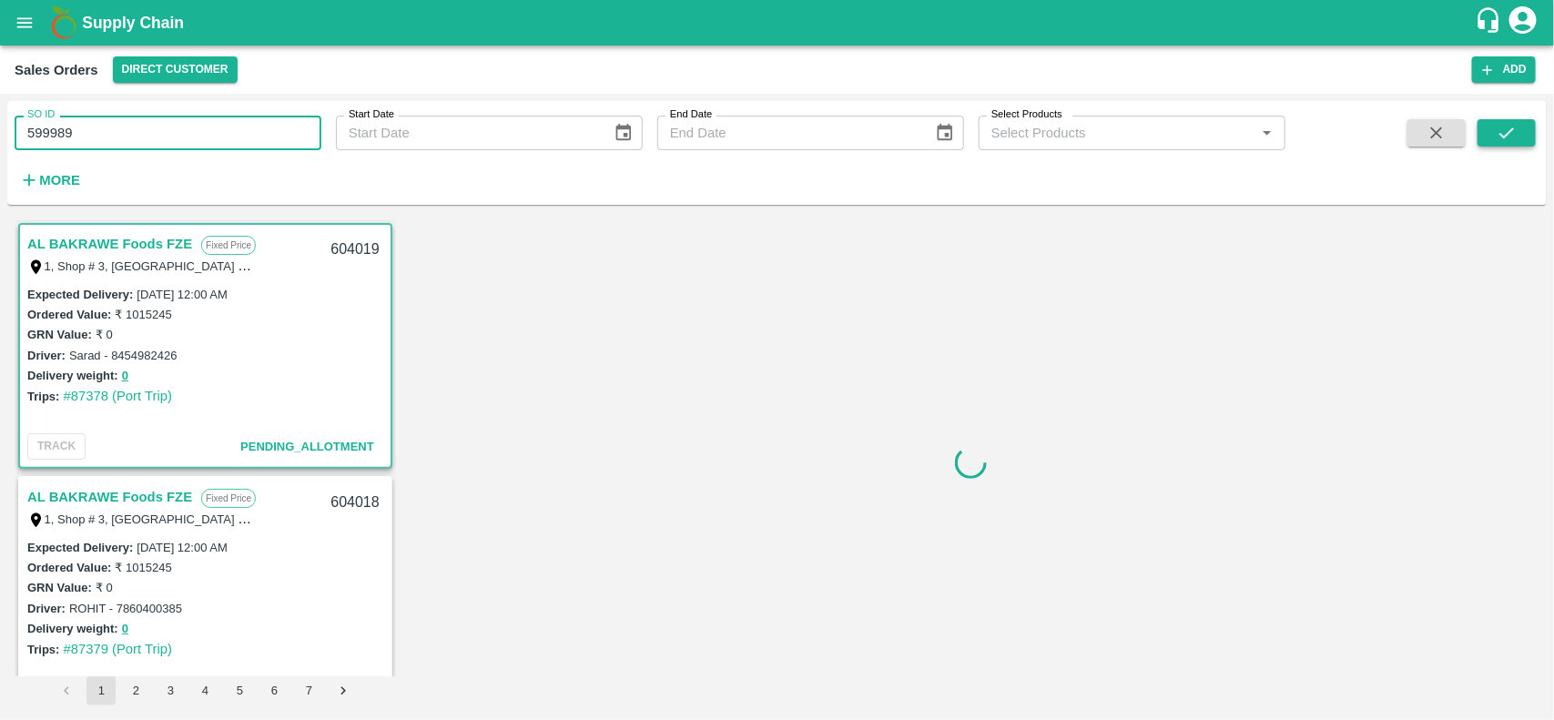
type input "599989"
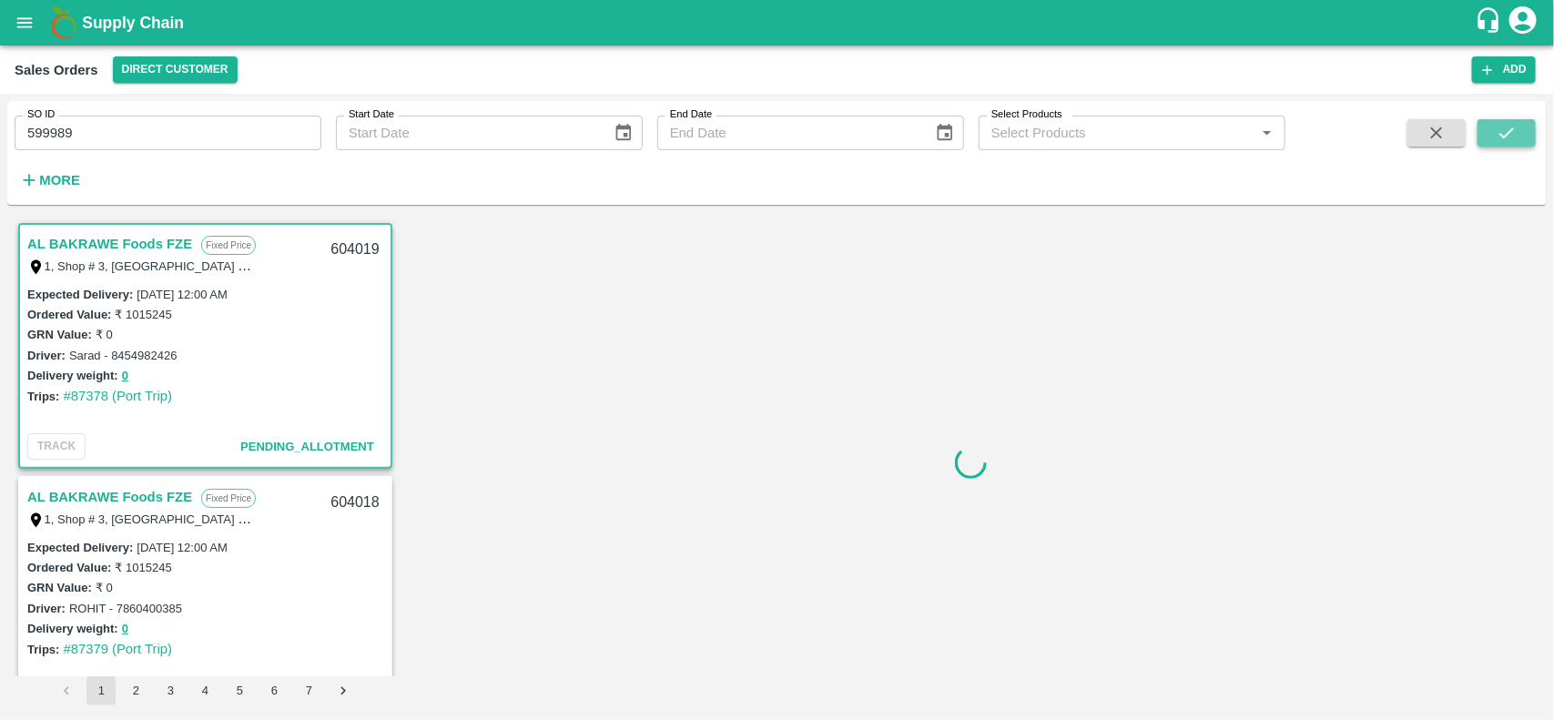
click at [1508, 134] on icon "submit" at bounding box center [1507, 132] width 15 height 11
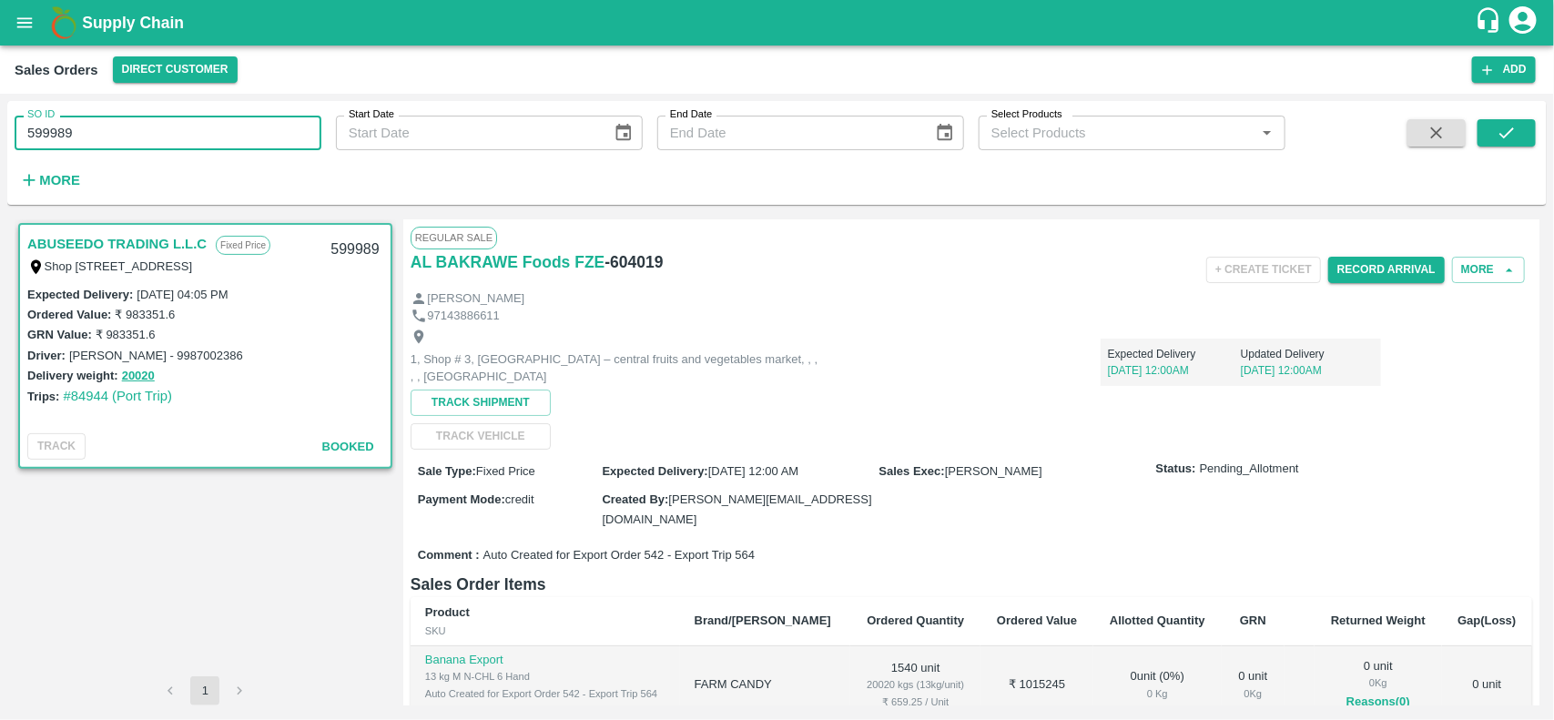
click at [142, 124] on input "599989" at bounding box center [168, 133] width 307 height 35
paste input "text"
type input "599989"
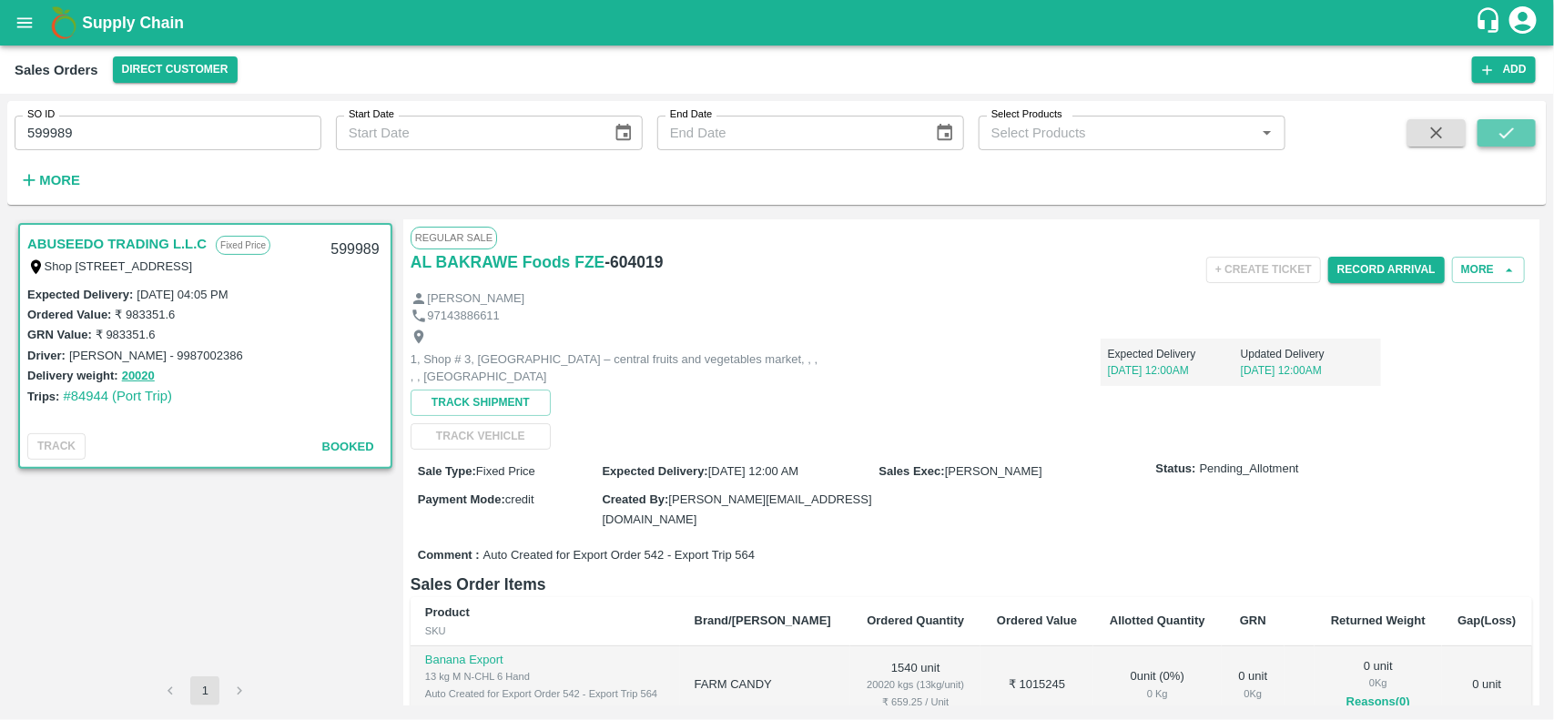
click at [1526, 130] on button "submit" at bounding box center [1507, 132] width 58 height 27
click at [1431, 137] on icon "button" at bounding box center [1437, 133] width 20 height 20
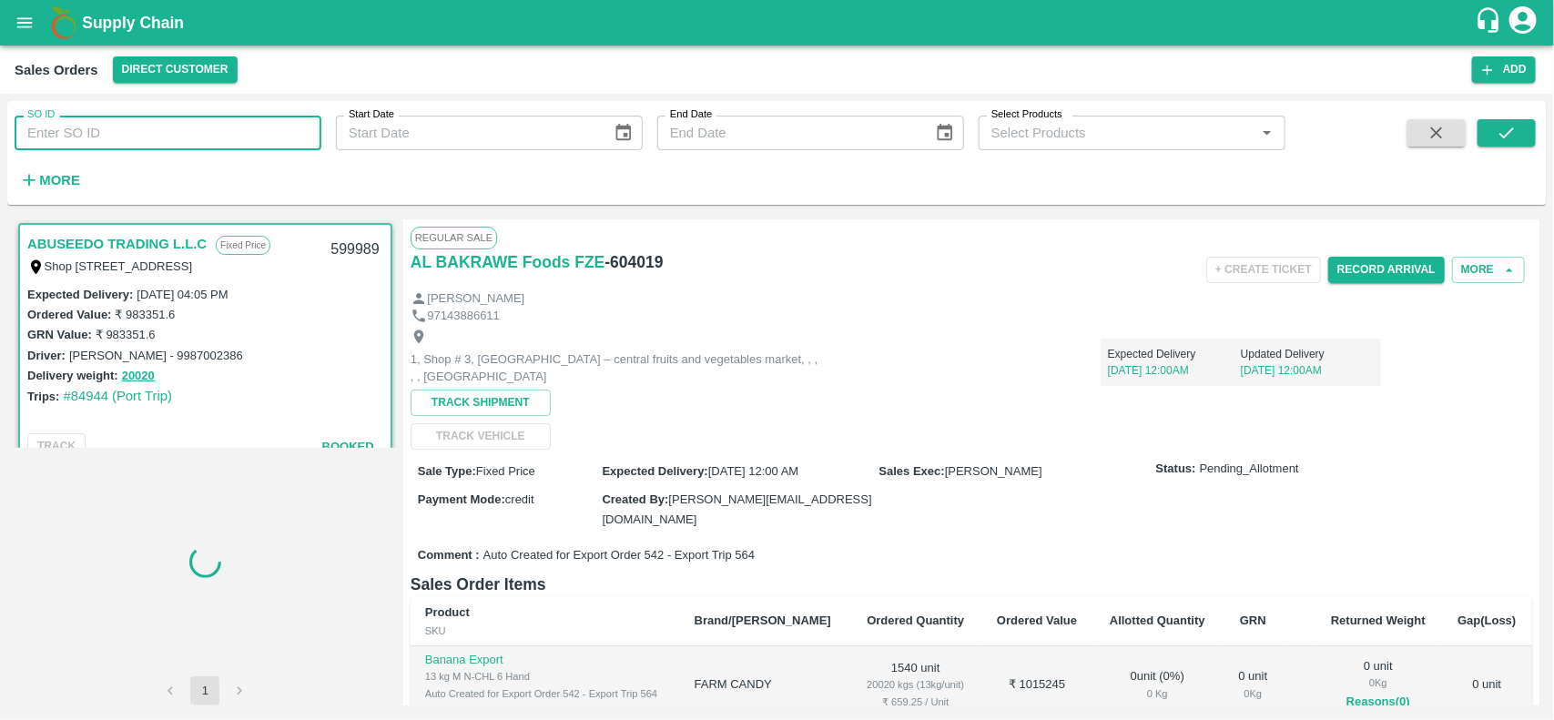
click at [166, 139] on input "SO ID" at bounding box center [168, 133] width 307 height 35
paste input "text"
click at [166, 139] on input "599989" at bounding box center [168, 133] width 307 height 35
type input "599989"
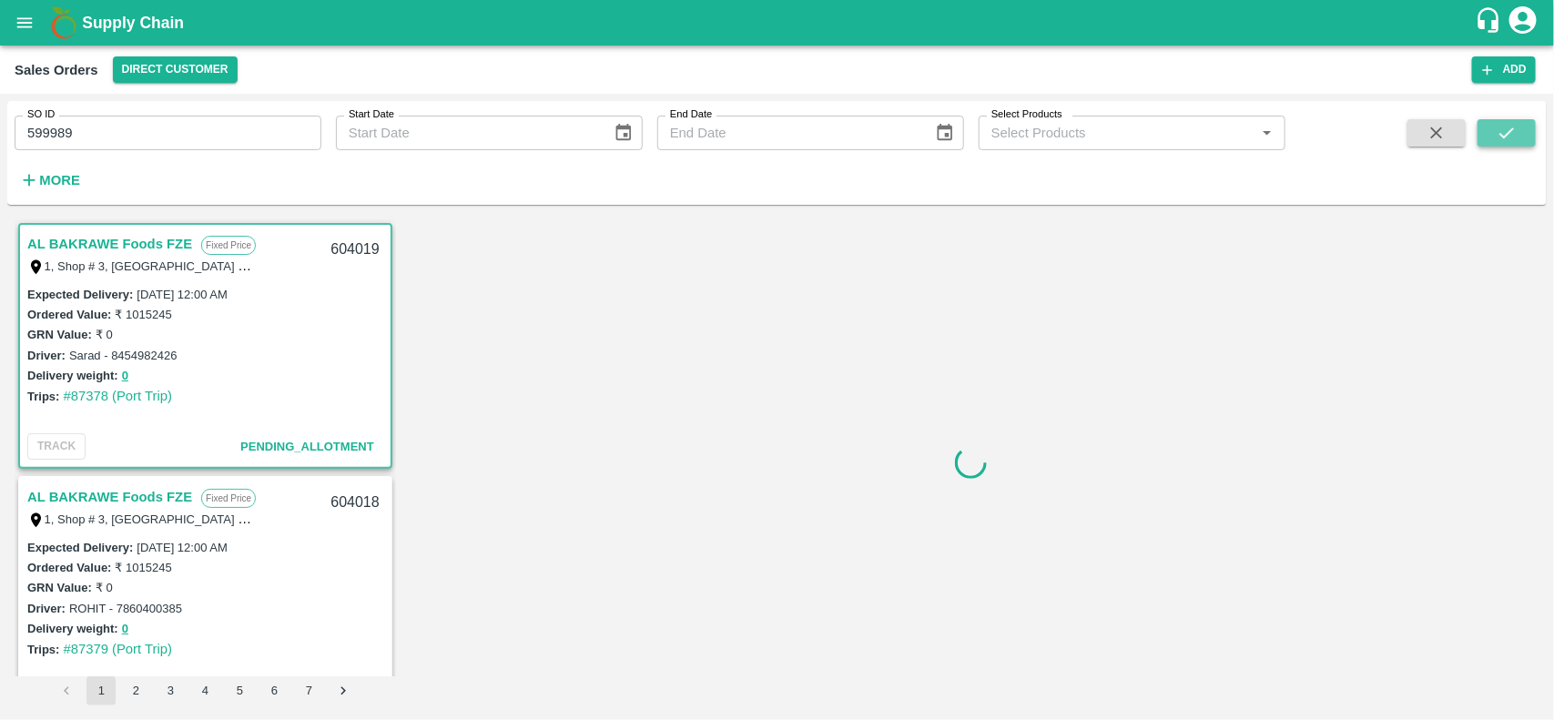
click at [1519, 127] on button "submit" at bounding box center [1507, 132] width 58 height 27
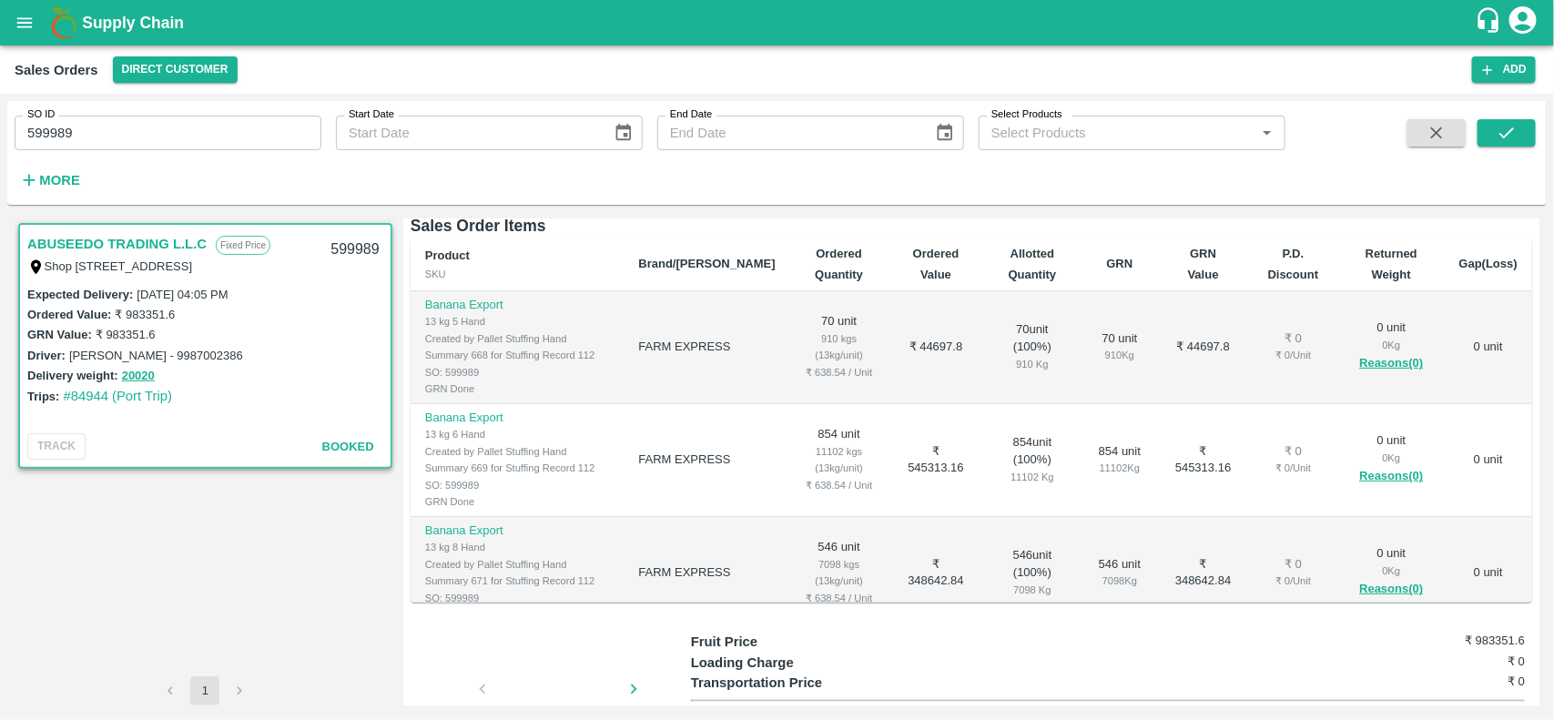
scroll to position [126, 0]
